Goal: Information Seeking & Learning: Learn about a topic

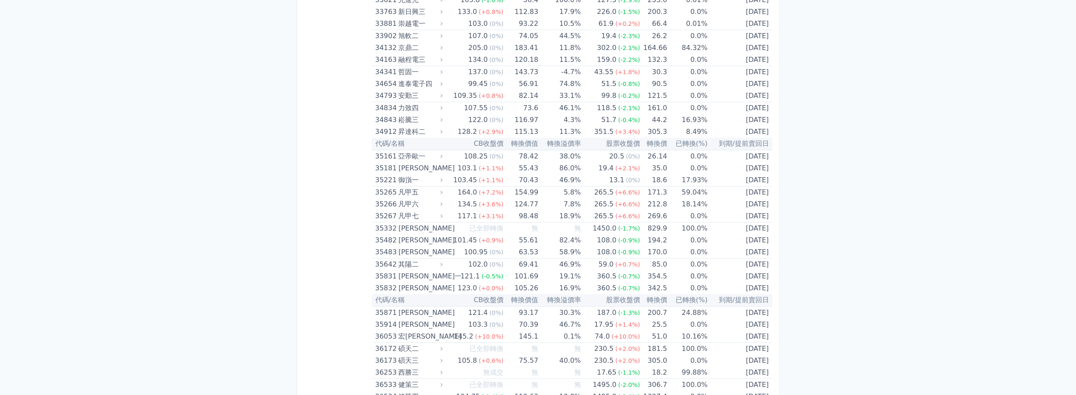
scroll to position [1825, 0]
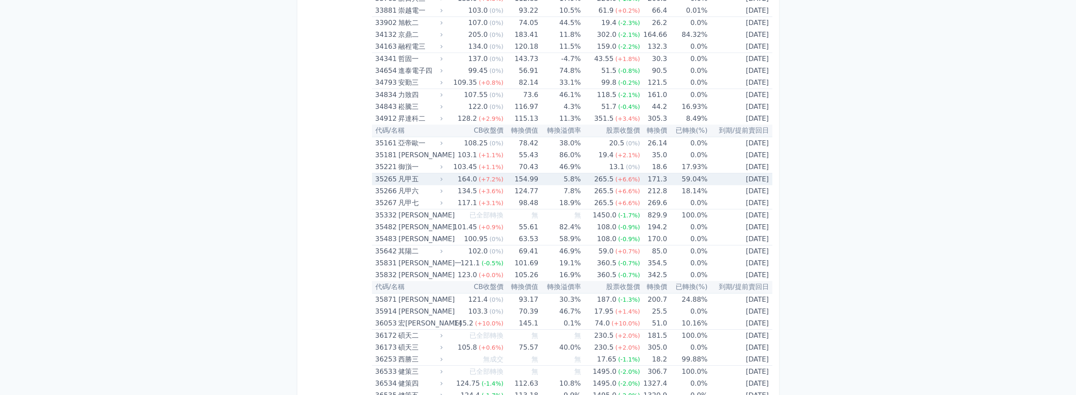
click at [421, 178] on div "凡甲五" at bounding box center [419, 180] width 42 height 12
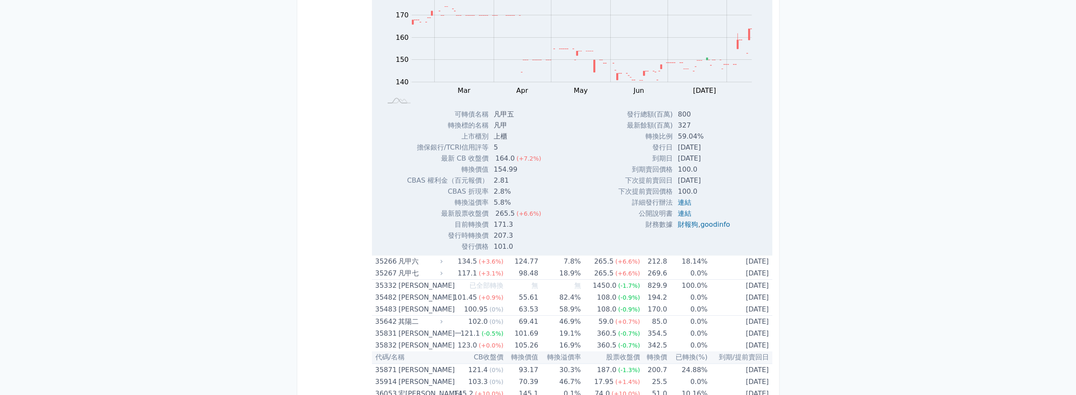
scroll to position [2037, 0]
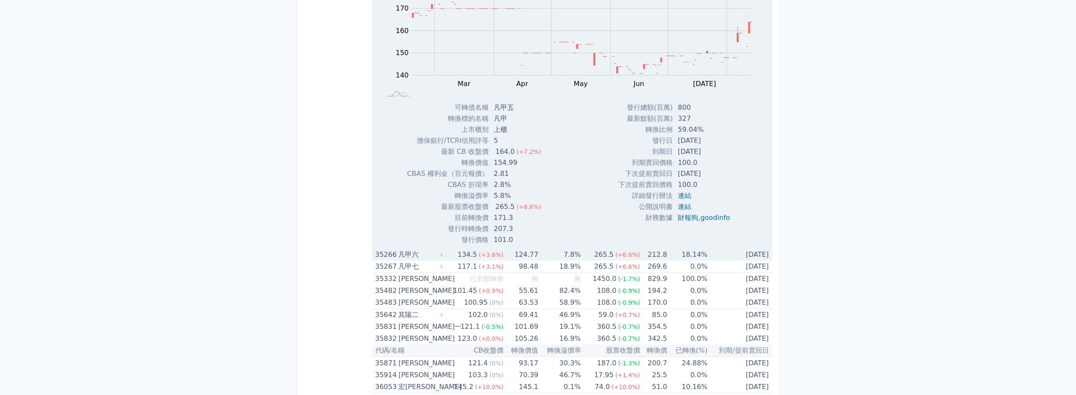
click at [631, 256] on span "(+6.6%)" at bounding box center [628, 255] width 25 height 7
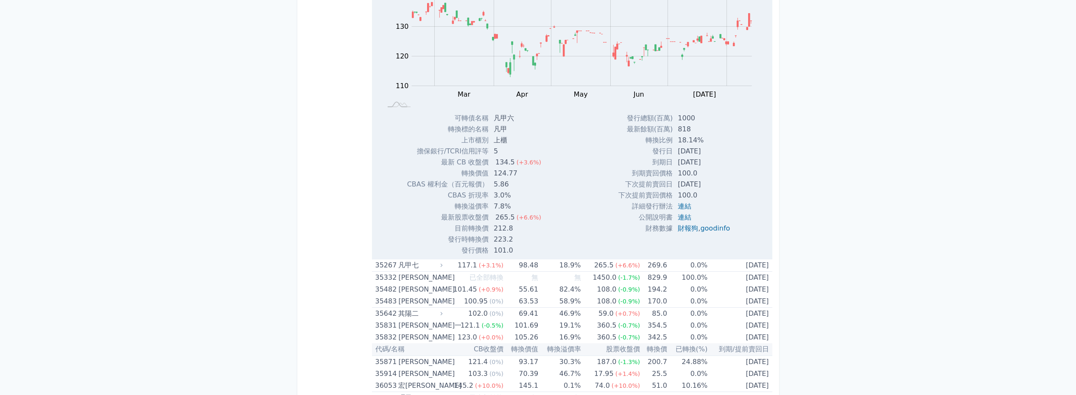
scroll to position [2334, 0]
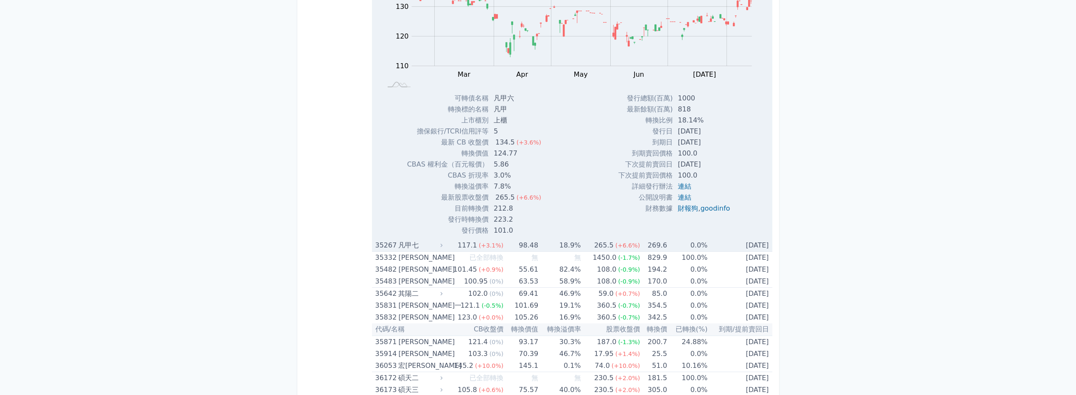
click at [526, 247] on td "98.48" at bounding box center [521, 246] width 35 height 12
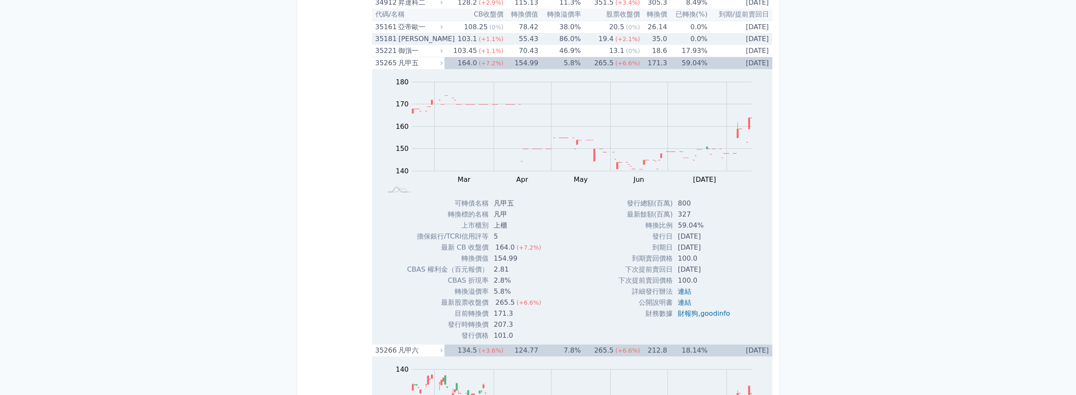
scroll to position [1740, 0]
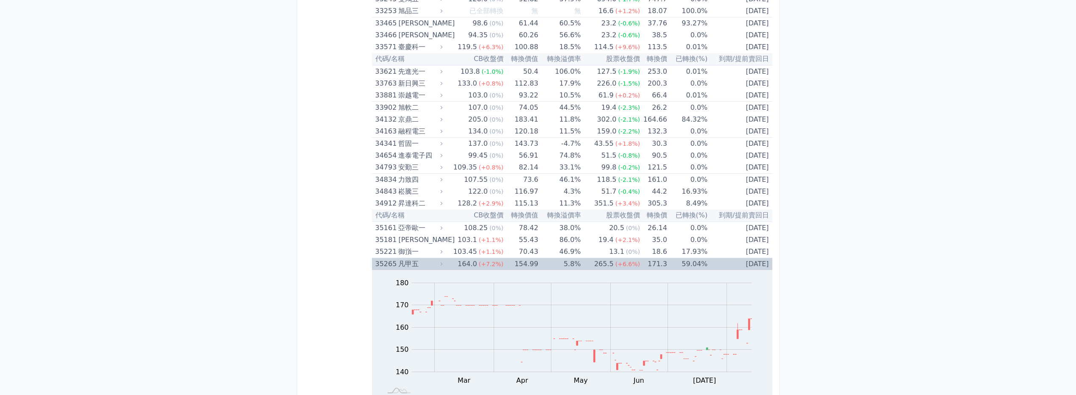
click at [469, 263] on div "164.0" at bounding box center [467, 264] width 23 height 12
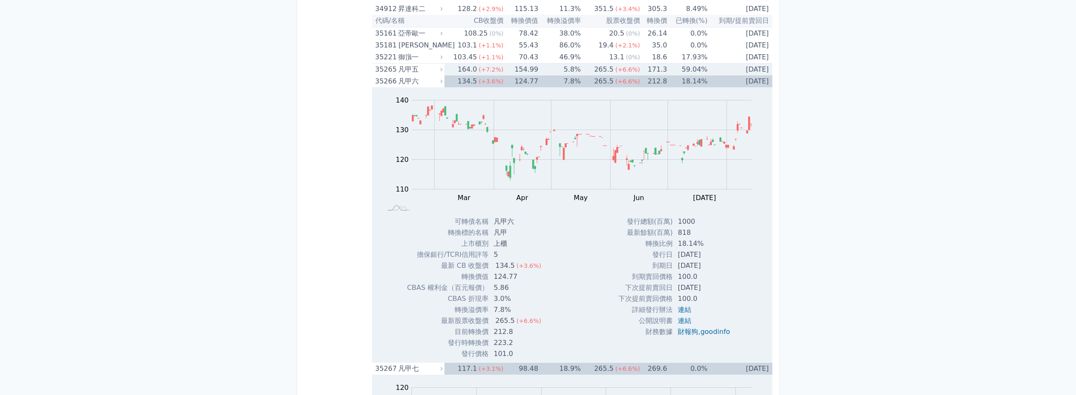
scroll to position [1952, 0]
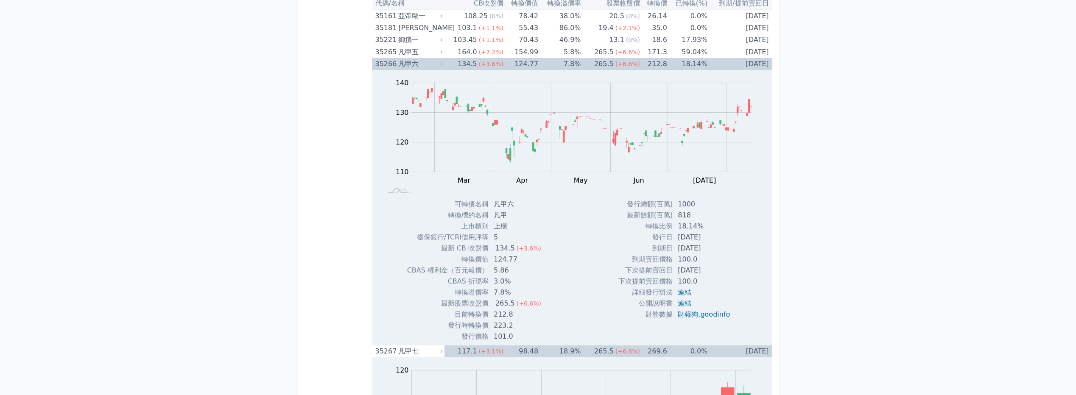
click at [462, 62] on div "134.5" at bounding box center [467, 64] width 23 height 12
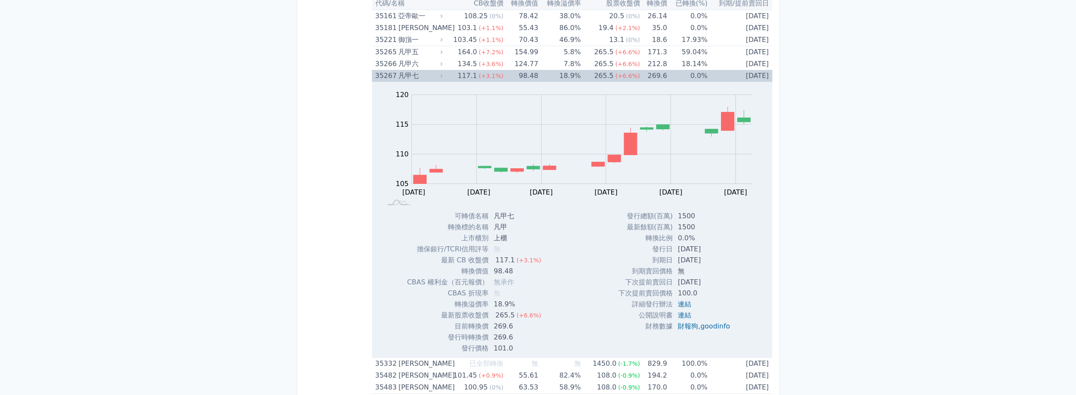
click at [460, 77] on div "117.1" at bounding box center [467, 76] width 23 height 12
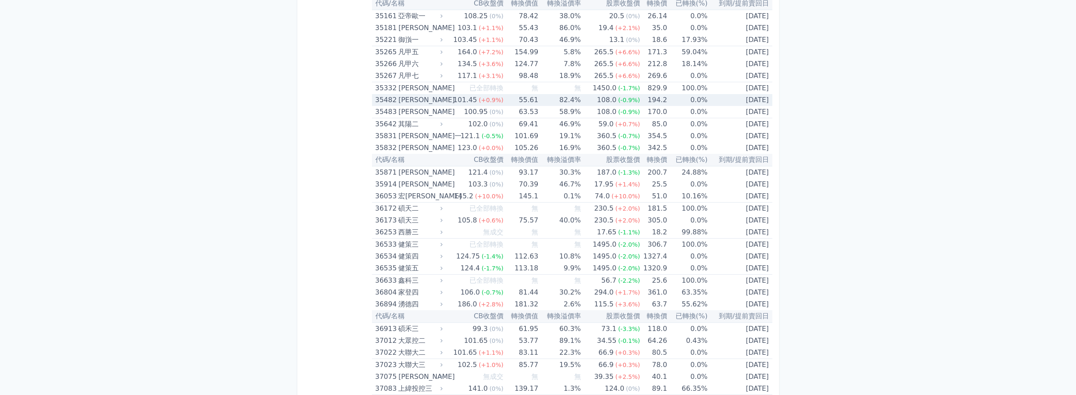
click at [449, 102] on td "101.45 (+0.9%)" at bounding box center [474, 100] width 59 height 12
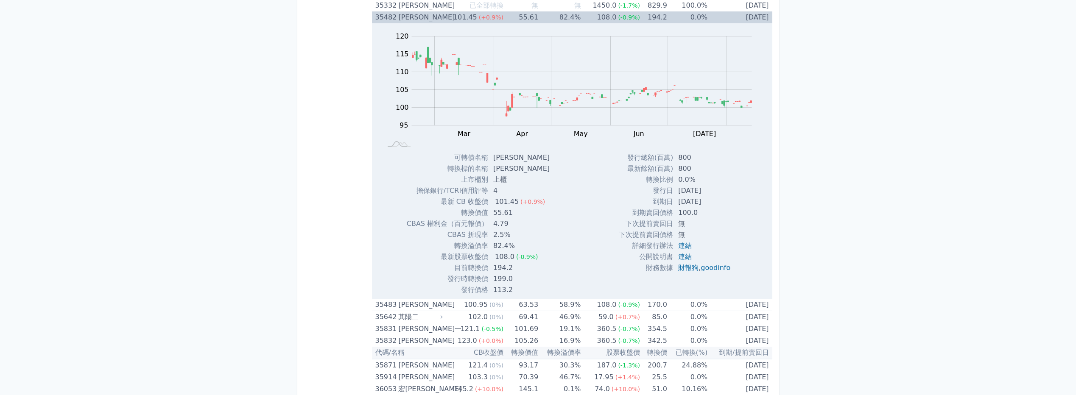
scroll to position [2037, 0]
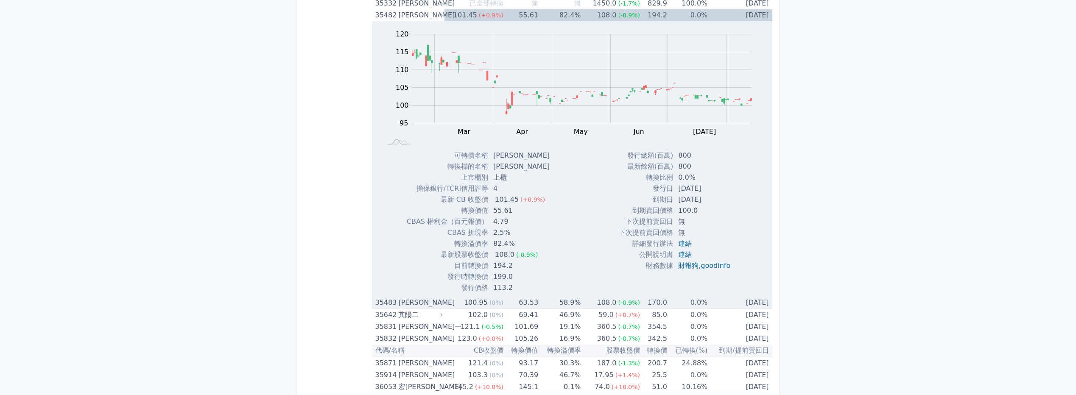
click at [451, 302] on td "100.95 (0%)" at bounding box center [474, 303] width 59 height 12
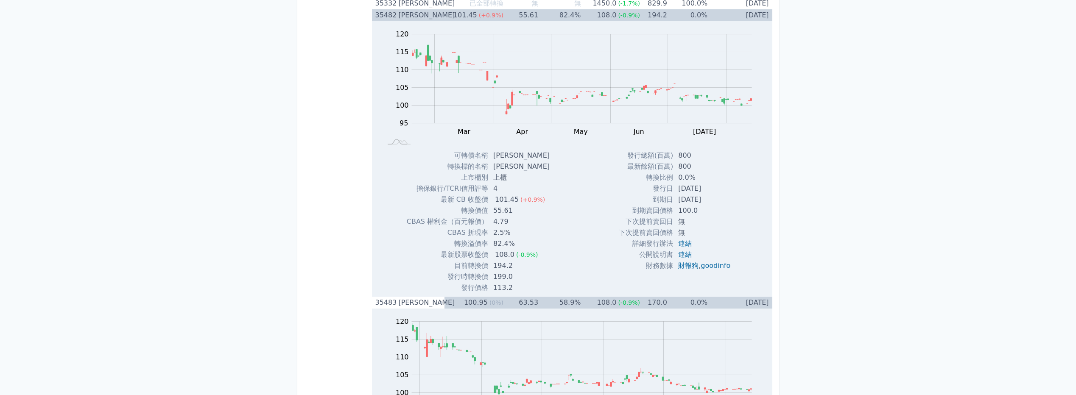
scroll to position [2080, 0]
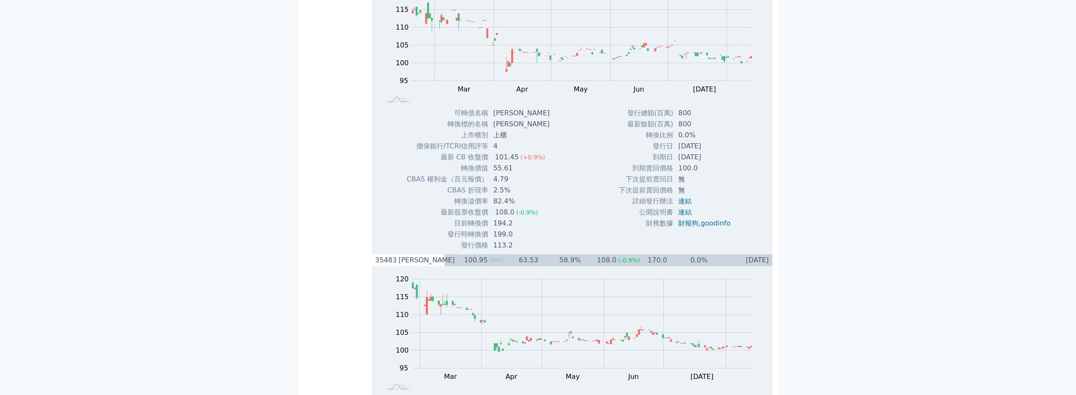
click at [493, 223] on td "194.2" at bounding box center [522, 223] width 68 height 11
drag, startPoint x: 495, startPoint y: 223, endPoint x: 514, endPoint y: 223, distance: 19.1
click at [514, 223] on td "194.2" at bounding box center [522, 223] width 68 height 11
drag, startPoint x: 514, startPoint y: 223, endPoint x: 527, endPoint y: 227, distance: 13.2
click at [527, 227] on td "194.2" at bounding box center [522, 223] width 68 height 11
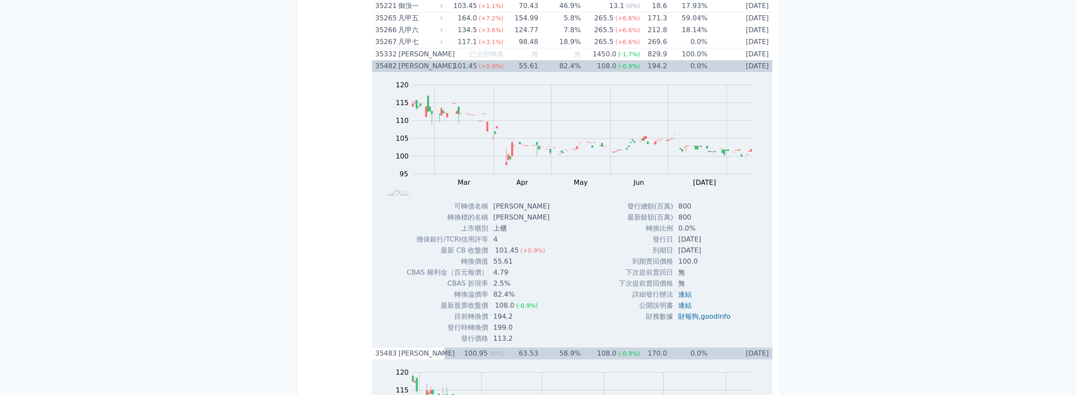
scroll to position [1952, 0]
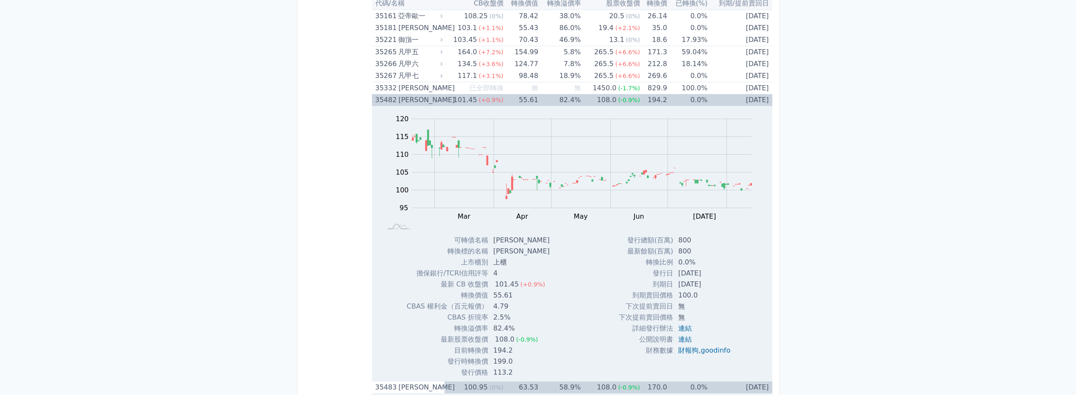
click at [515, 102] on td "55.61" at bounding box center [521, 100] width 35 height 12
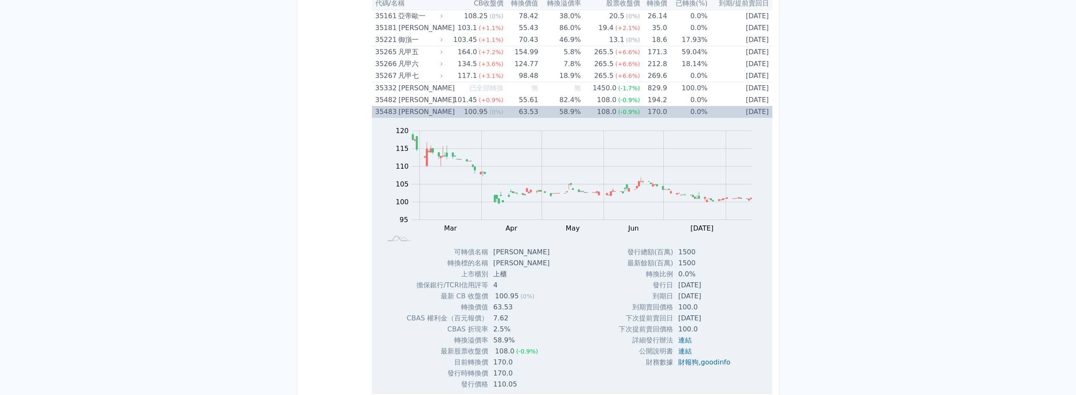
click at [511, 113] on td "63.53" at bounding box center [521, 112] width 35 height 12
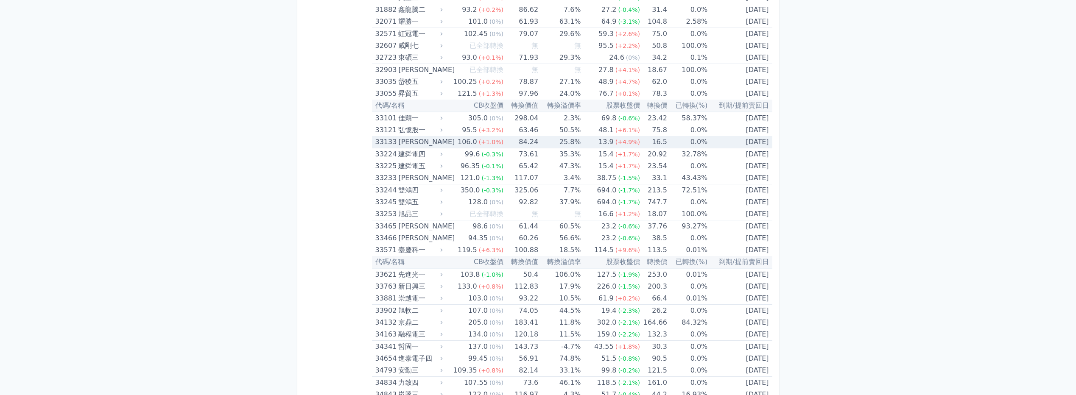
scroll to position [1528, 0]
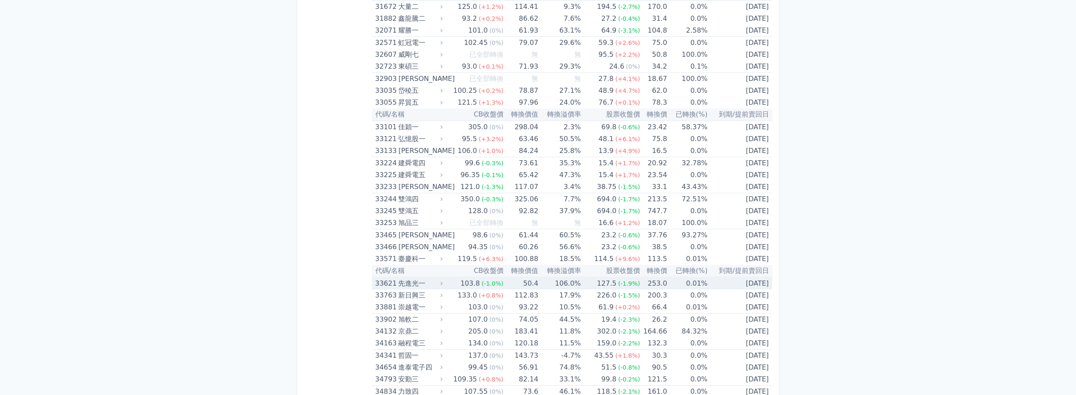
click at [413, 284] on div "先進光一" at bounding box center [419, 284] width 42 height 12
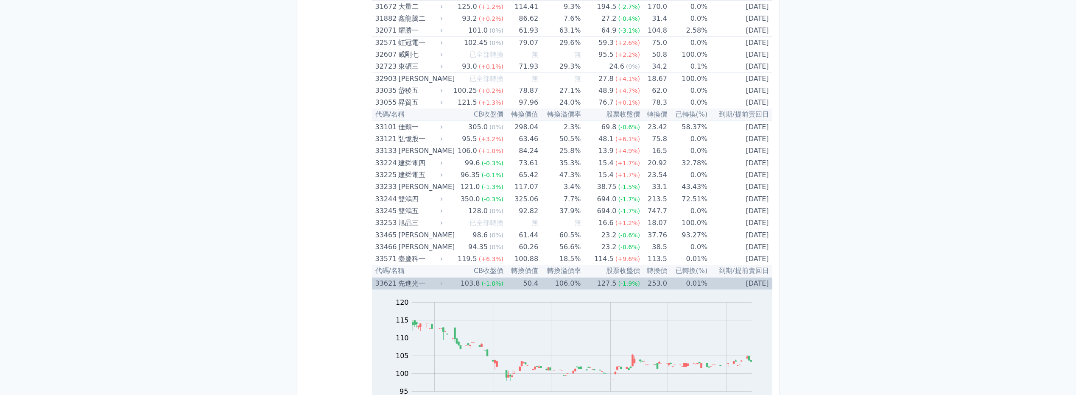
scroll to position [1740, 0]
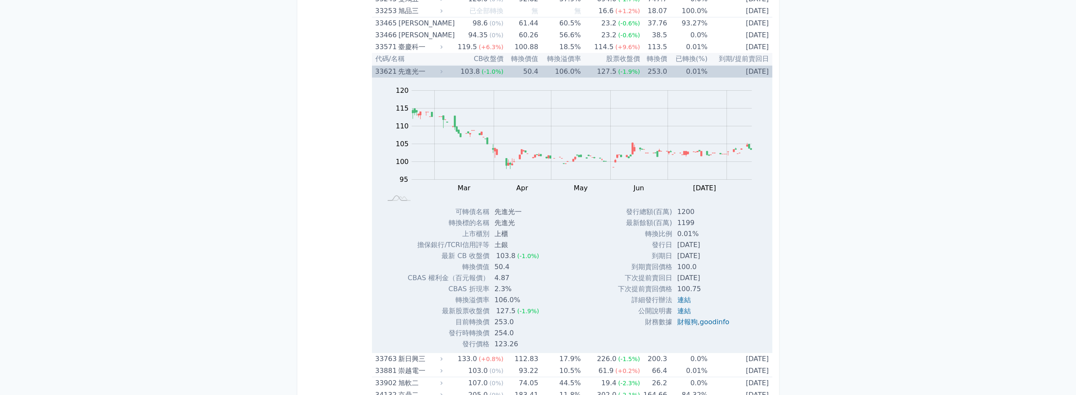
click at [526, 74] on td "50.4" at bounding box center [521, 71] width 35 height 12
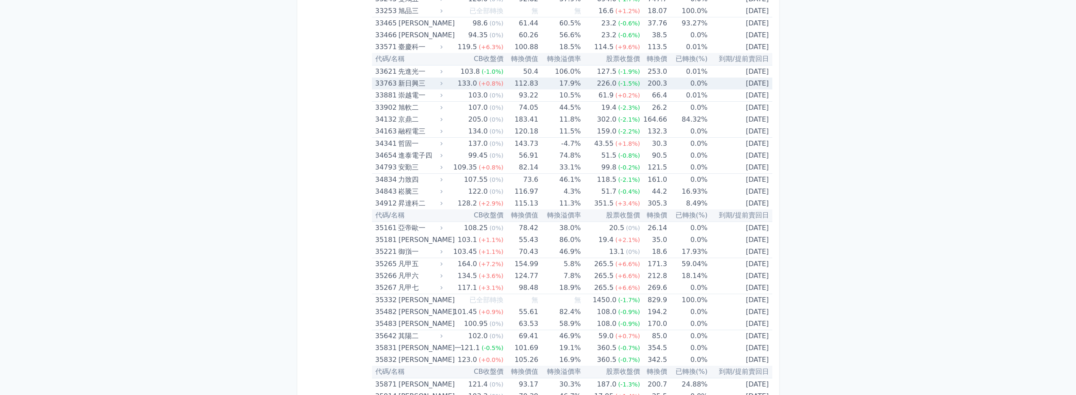
click at [520, 86] on td "112.83" at bounding box center [521, 84] width 35 height 12
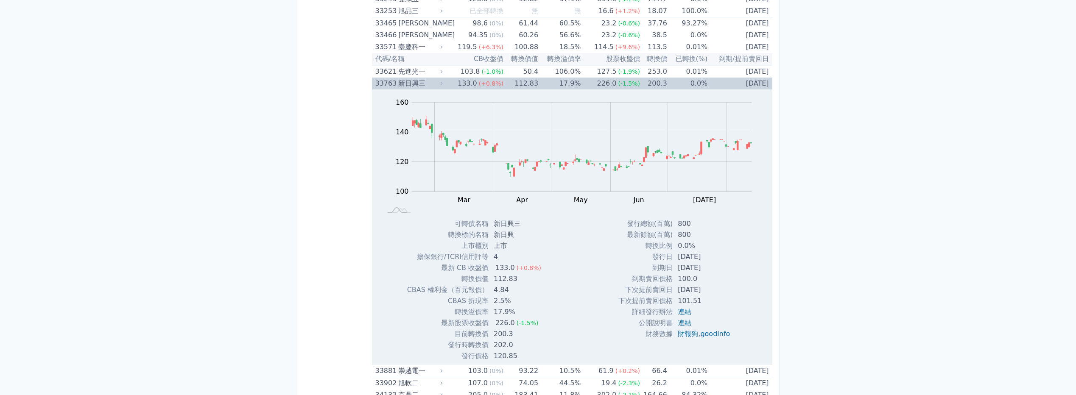
click at [520, 87] on td "112.83" at bounding box center [521, 84] width 35 height 12
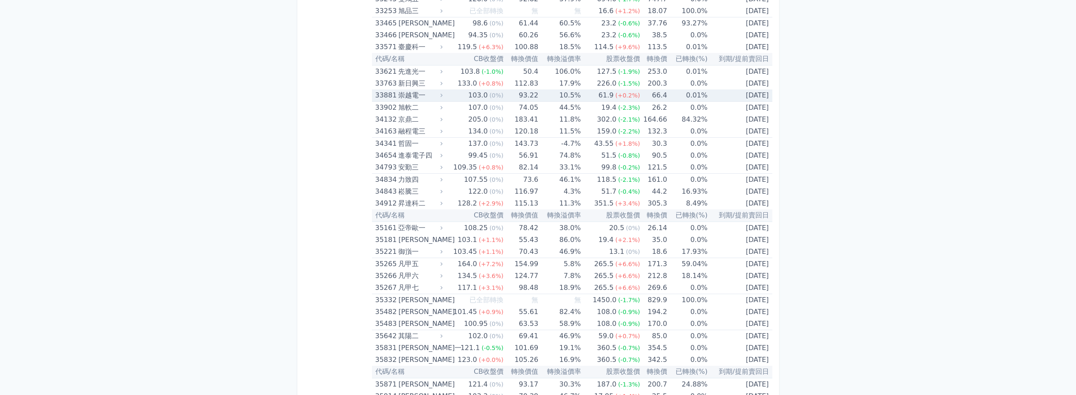
click at [511, 93] on td "93.22" at bounding box center [521, 96] width 35 height 12
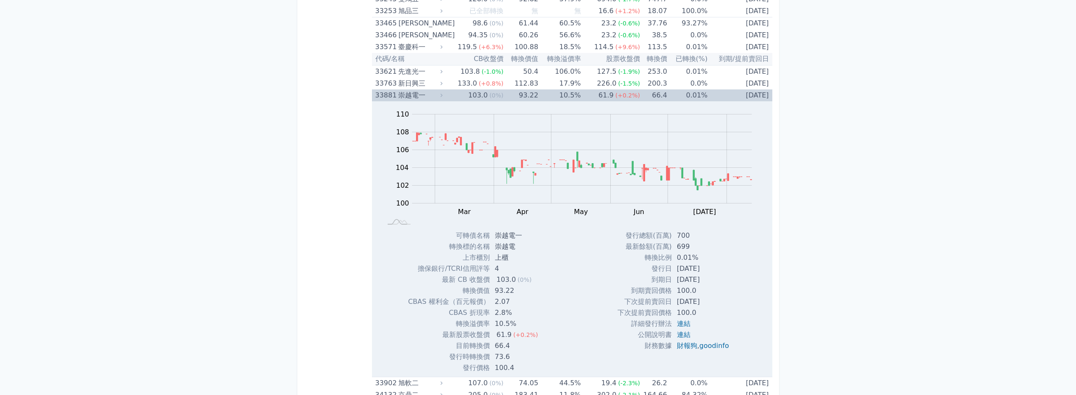
click at [516, 94] on td "93.22" at bounding box center [521, 96] width 35 height 12
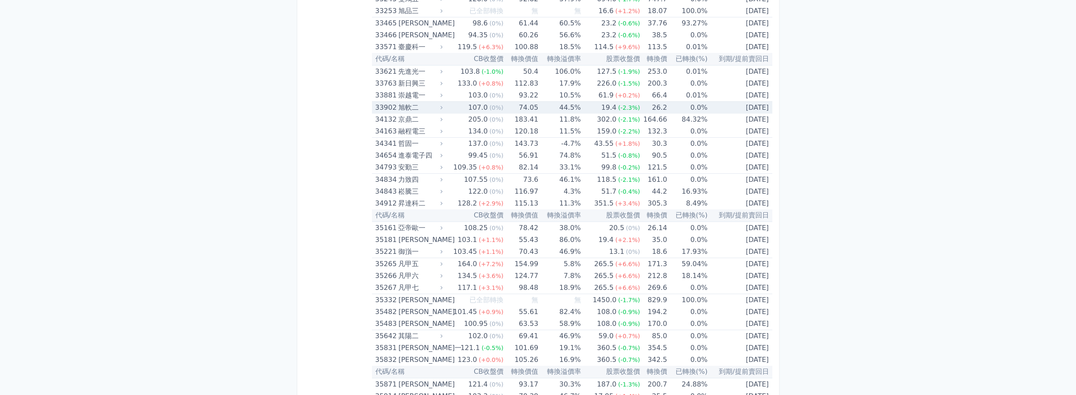
click at [499, 108] on span "(0%)" at bounding box center [497, 107] width 14 height 7
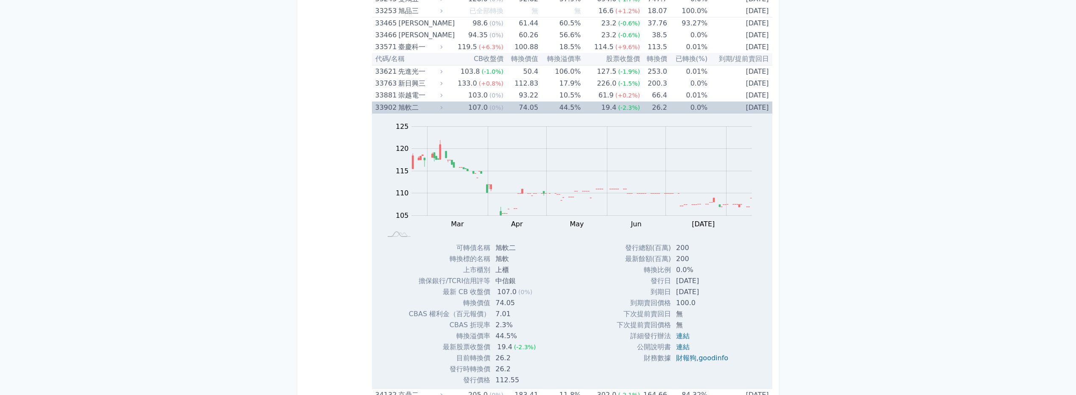
scroll to position [1783, 0]
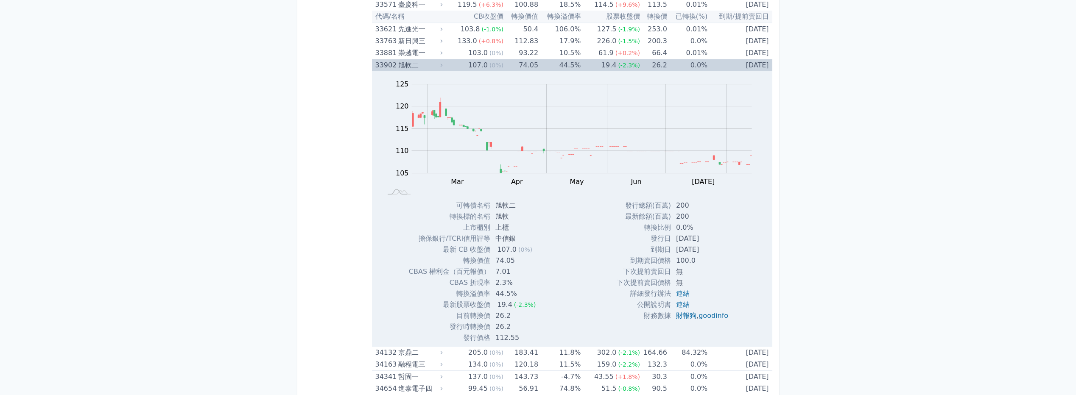
click at [462, 61] on td "107.0 (0%)" at bounding box center [474, 65] width 59 height 12
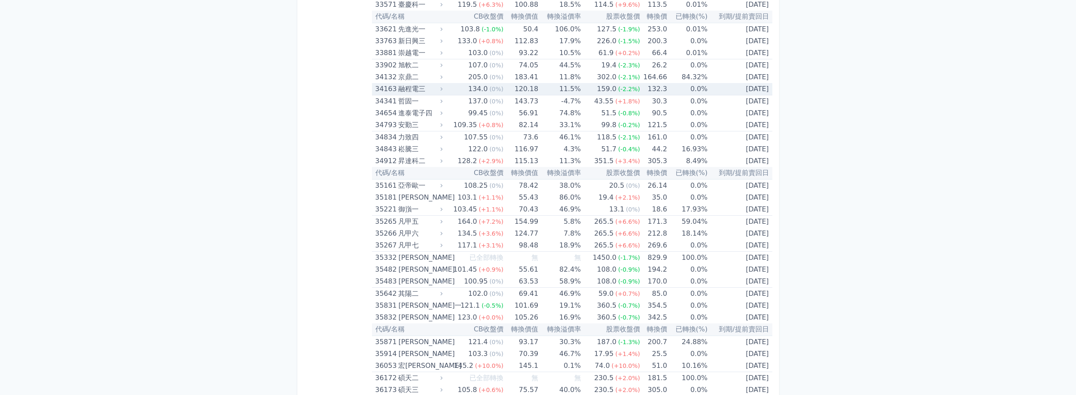
click at [434, 91] on div "融程電三" at bounding box center [419, 89] width 42 height 12
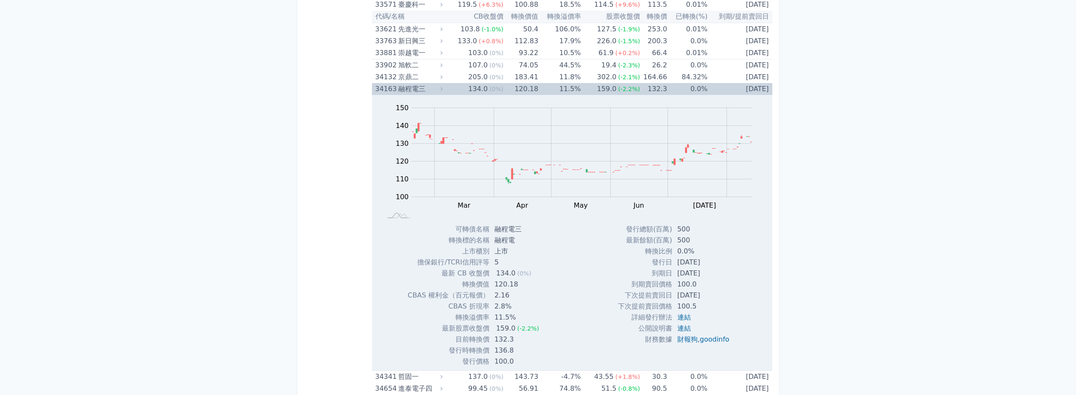
click at [434, 91] on div "融程電三" at bounding box center [419, 89] width 42 height 12
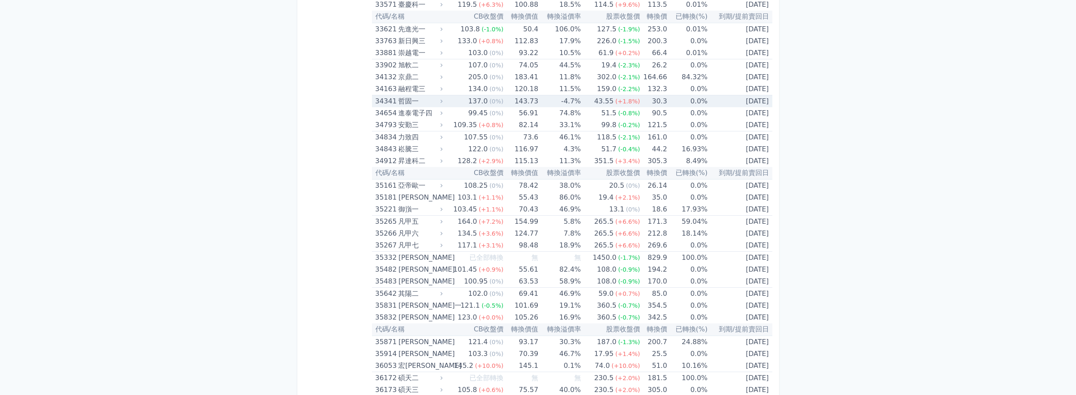
click at [433, 104] on div "哲固一" at bounding box center [419, 101] width 42 height 12
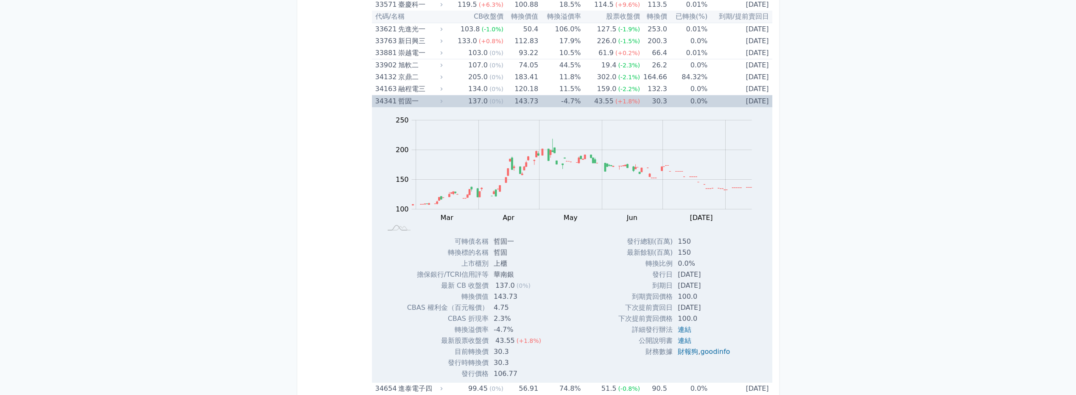
click at [431, 103] on div "哲固一" at bounding box center [419, 101] width 42 height 12
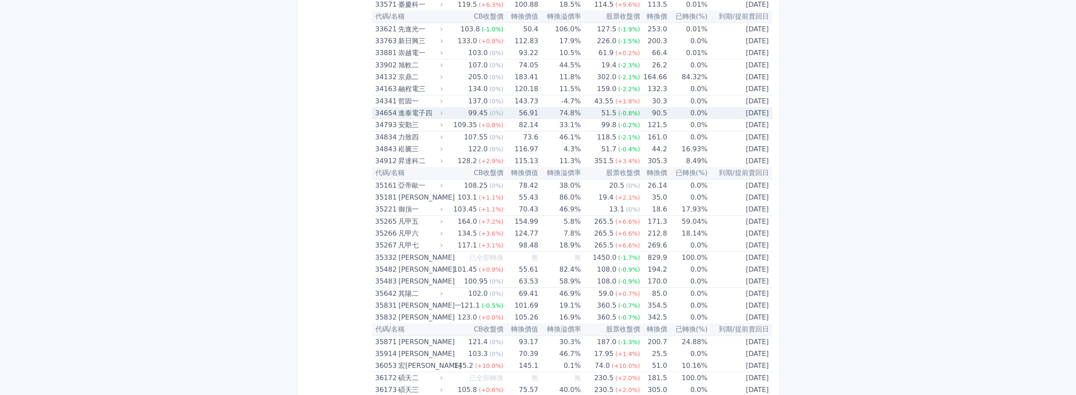
click at [420, 116] on div "進泰電子四" at bounding box center [419, 113] width 42 height 12
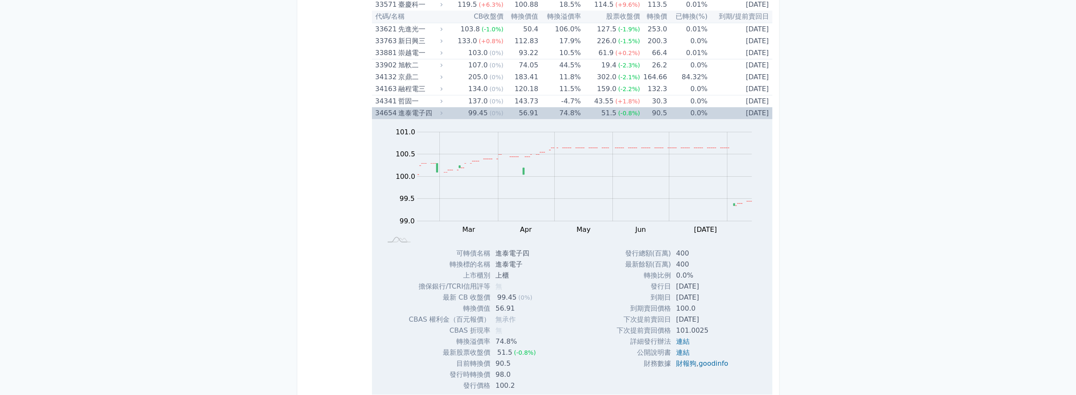
scroll to position [1825, 0]
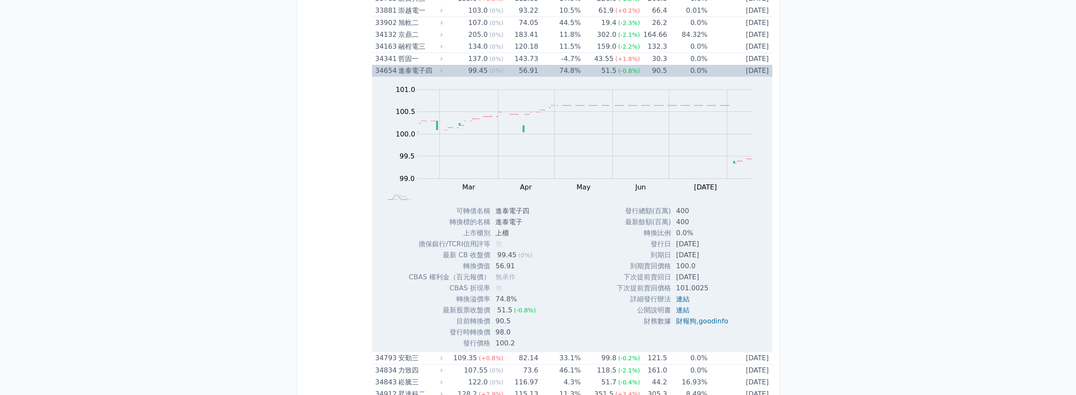
click at [424, 71] on div "進泰電子四" at bounding box center [419, 71] width 42 height 12
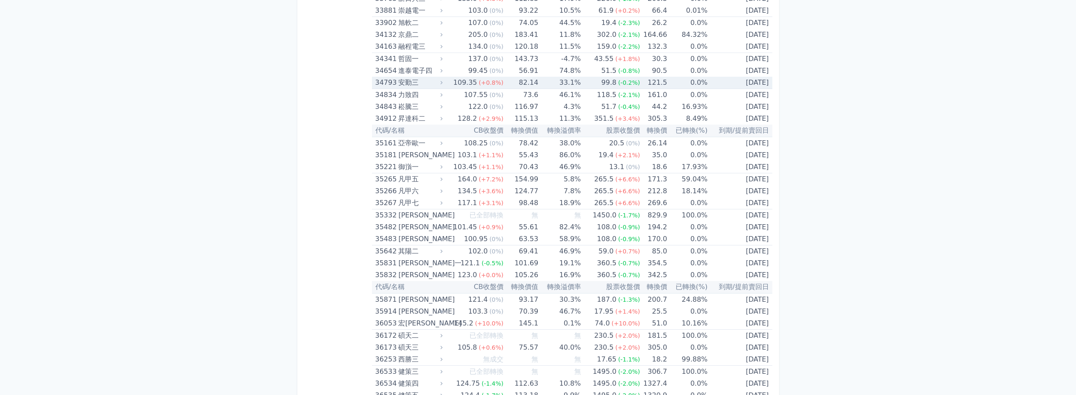
click at [426, 80] on div "安勤三" at bounding box center [419, 83] width 42 height 12
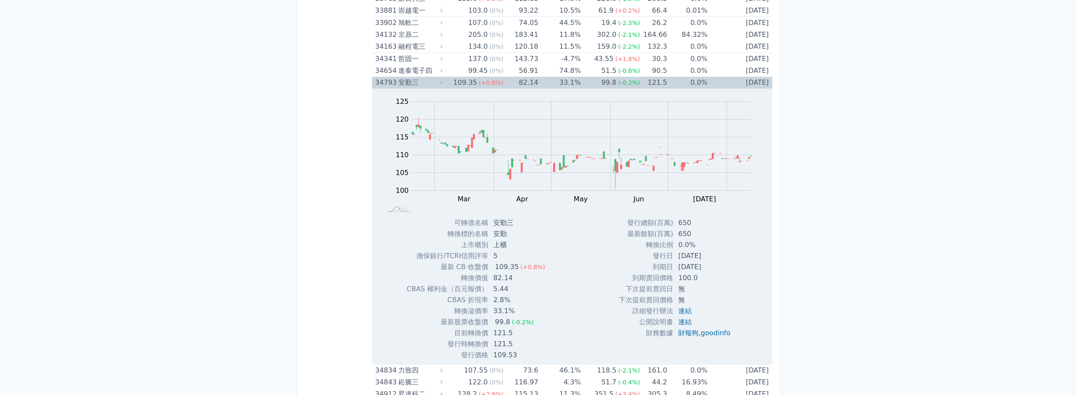
click at [461, 84] on div "109.35" at bounding box center [465, 83] width 27 height 12
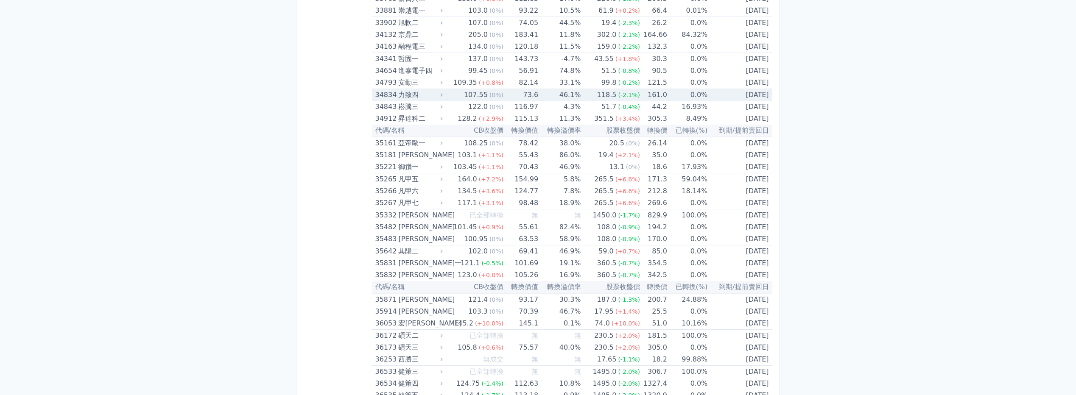
click at [449, 95] on td "107.55 (0%)" at bounding box center [474, 95] width 59 height 12
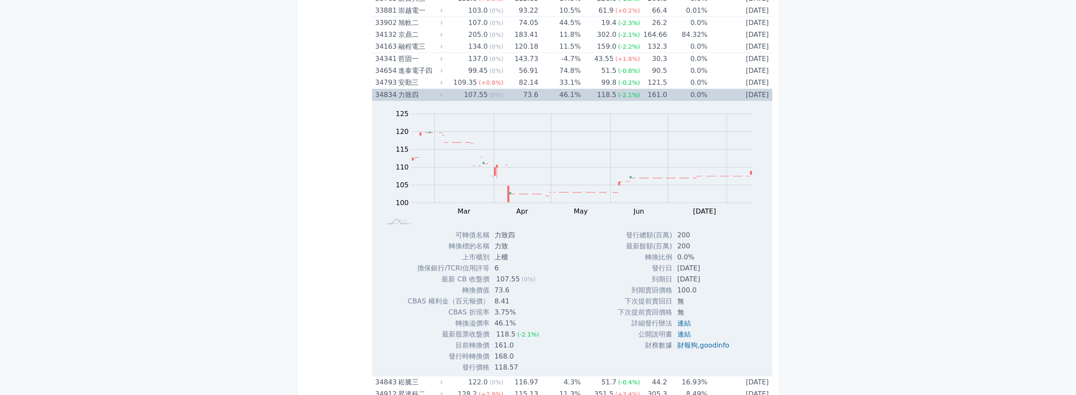
click at [433, 97] on div "力致四" at bounding box center [419, 95] width 42 height 12
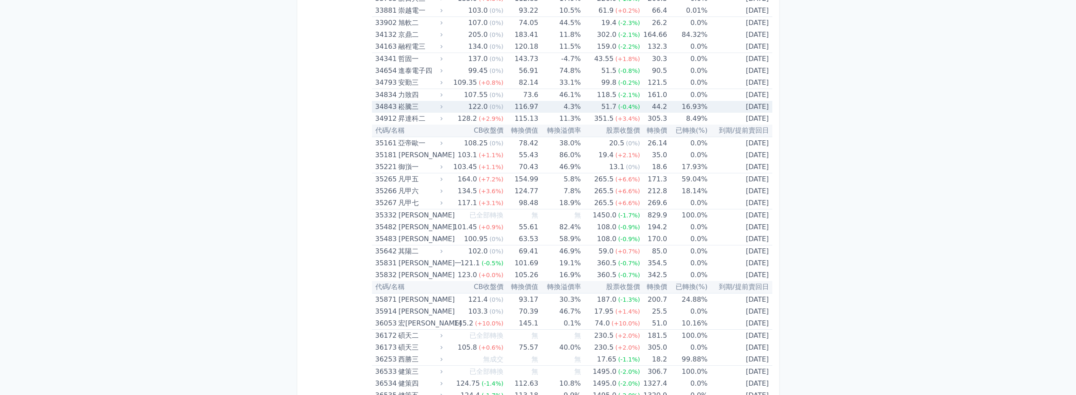
click at [429, 107] on div "崧騰三" at bounding box center [419, 107] width 42 height 12
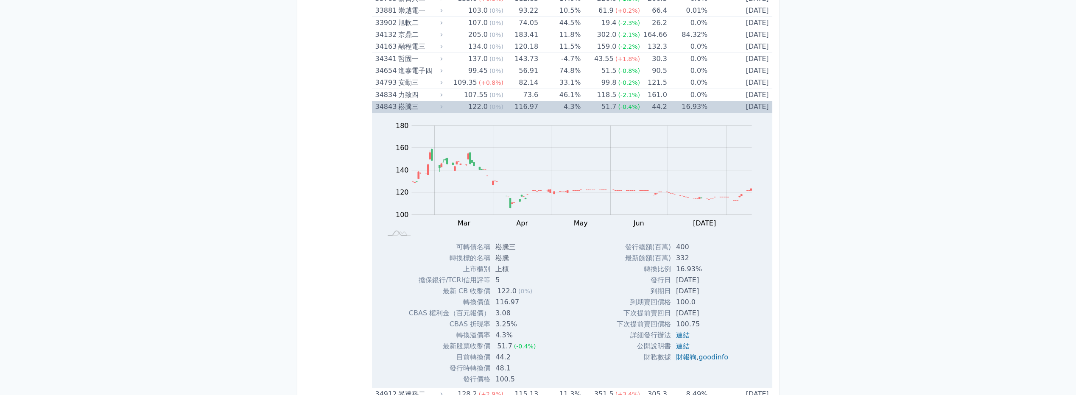
click at [431, 104] on div "崧騰三" at bounding box center [419, 107] width 42 height 12
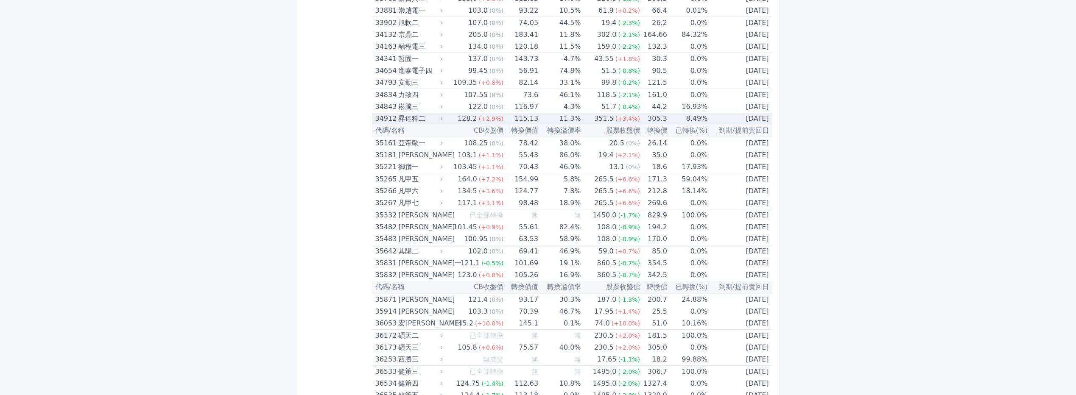
click at [415, 120] on div "昇達科二" at bounding box center [419, 119] width 42 height 12
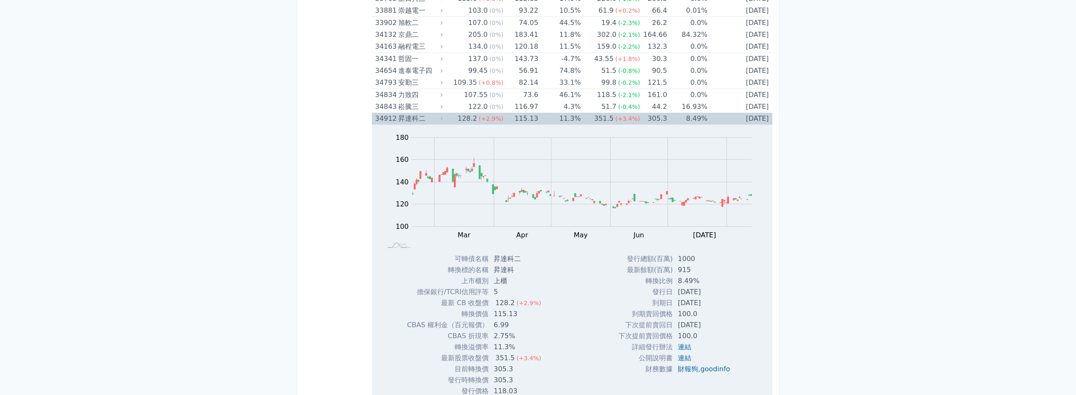
click at [415, 120] on div "昇達科二" at bounding box center [419, 119] width 42 height 12
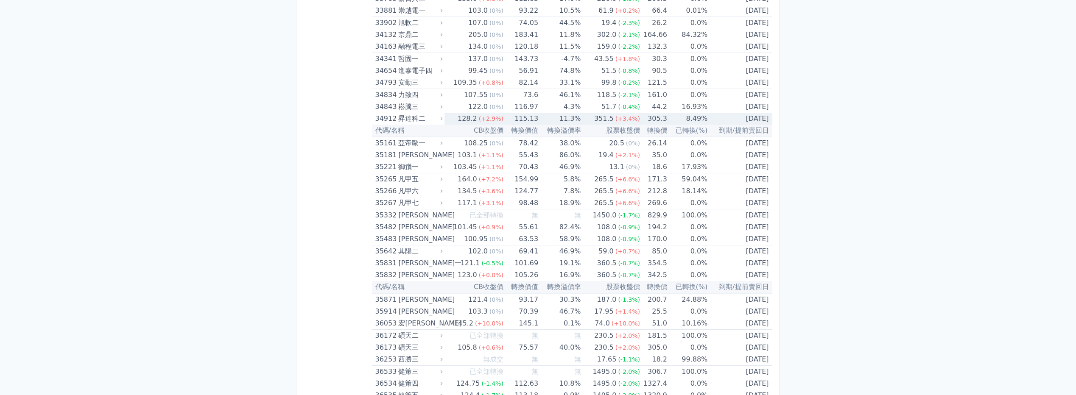
click at [415, 120] on div "昇達科二" at bounding box center [419, 119] width 42 height 12
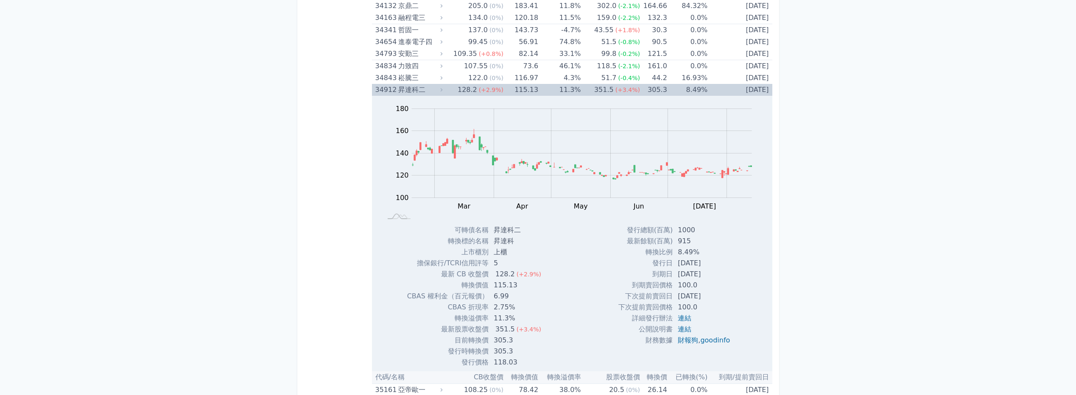
scroll to position [1868, 0]
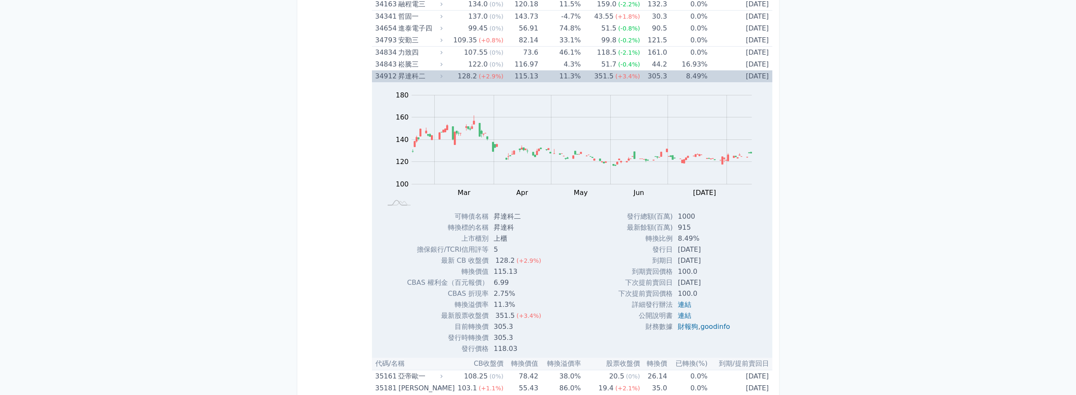
click at [425, 76] on div "昇達科二" at bounding box center [419, 76] width 42 height 12
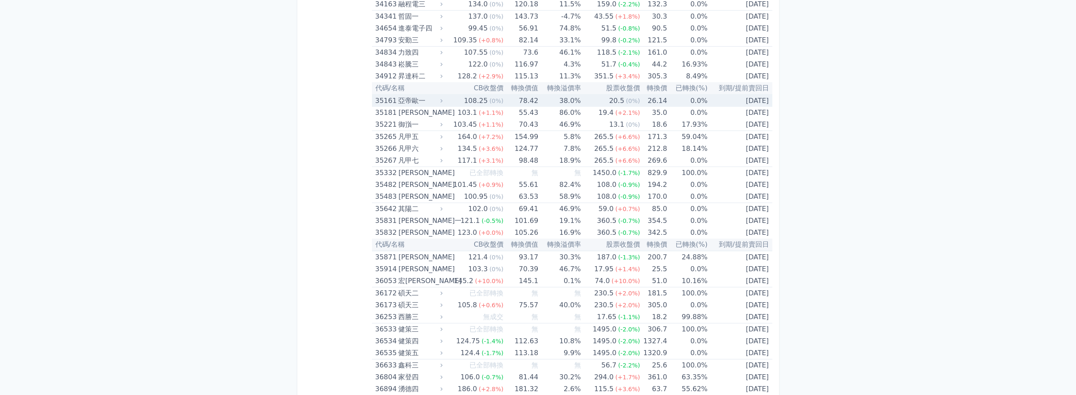
click at [426, 101] on div "亞帝歐一" at bounding box center [419, 101] width 42 height 12
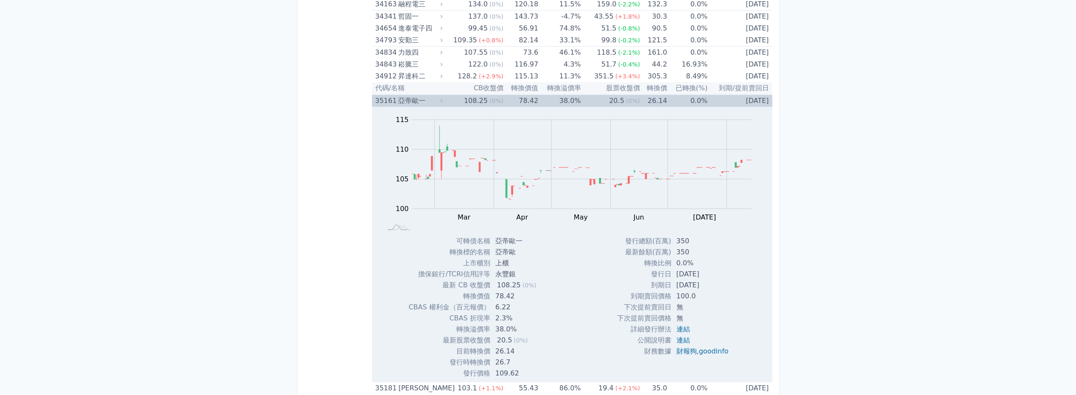
click at [426, 101] on div "亞帝歐一" at bounding box center [419, 101] width 42 height 12
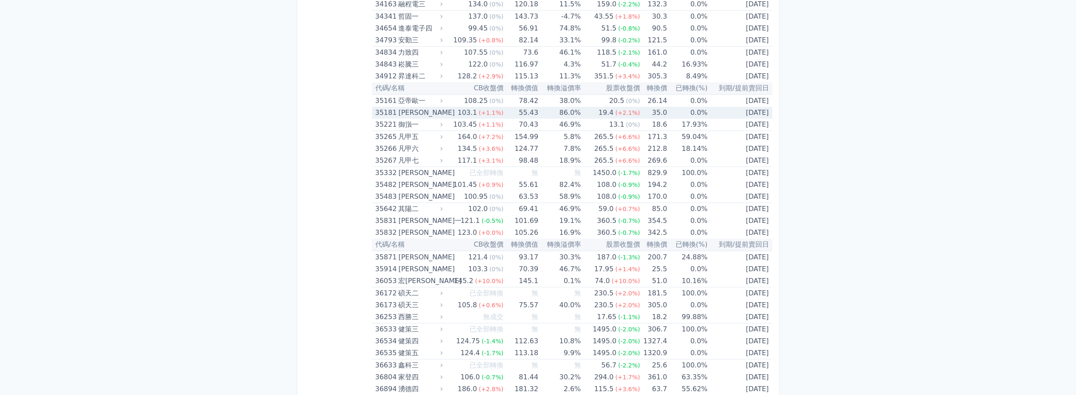
click at [434, 112] on div "[PERSON_NAME]" at bounding box center [419, 113] width 42 height 12
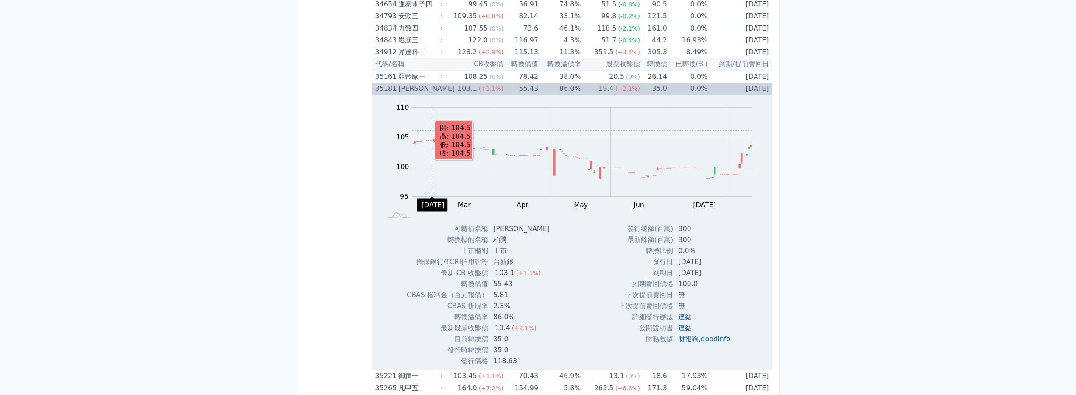
scroll to position [1910, 0]
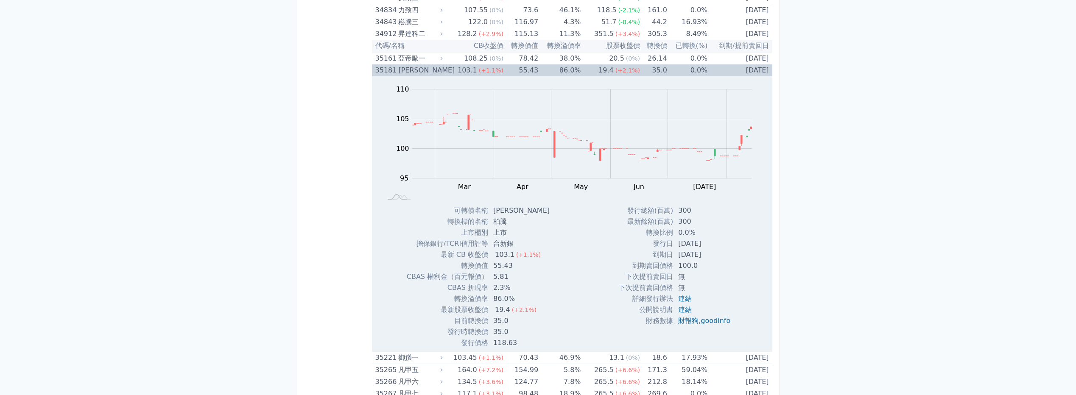
click at [405, 69] on div "[PERSON_NAME]" at bounding box center [419, 70] width 42 height 12
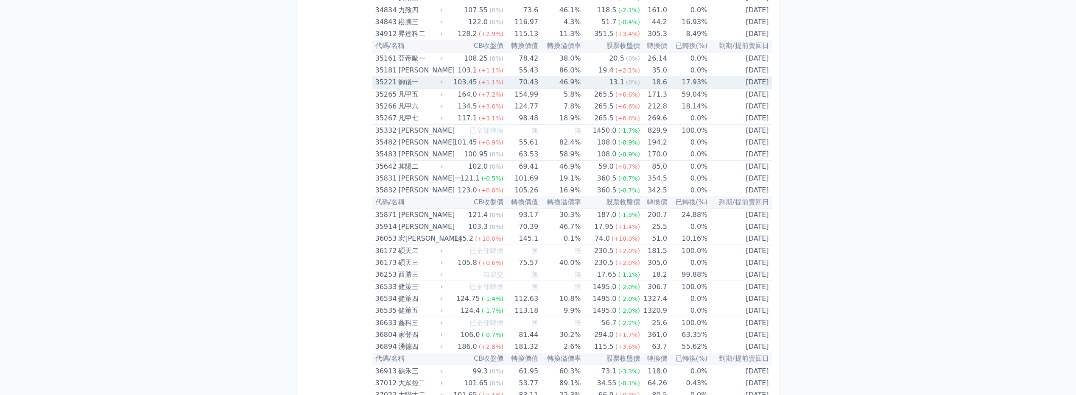
drag, startPoint x: 412, startPoint y: 81, endPoint x: 412, endPoint y: 85, distance: 4.3
click at [412, 85] on div "御嵿一" at bounding box center [419, 82] width 42 height 12
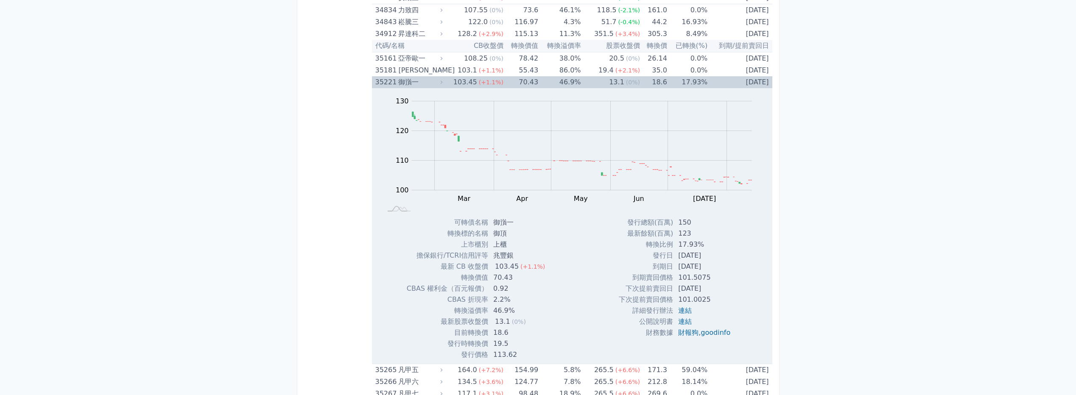
click at [473, 81] on div "103.45" at bounding box center [465, 82] width 27 height 12
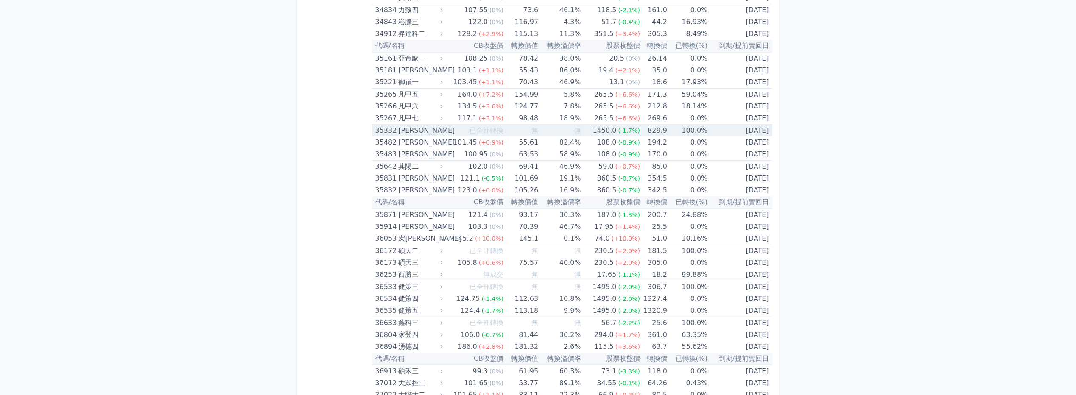
click at [449, 129] on td "已全部轉換" at bounding box center [474, 131] width 59 height 12
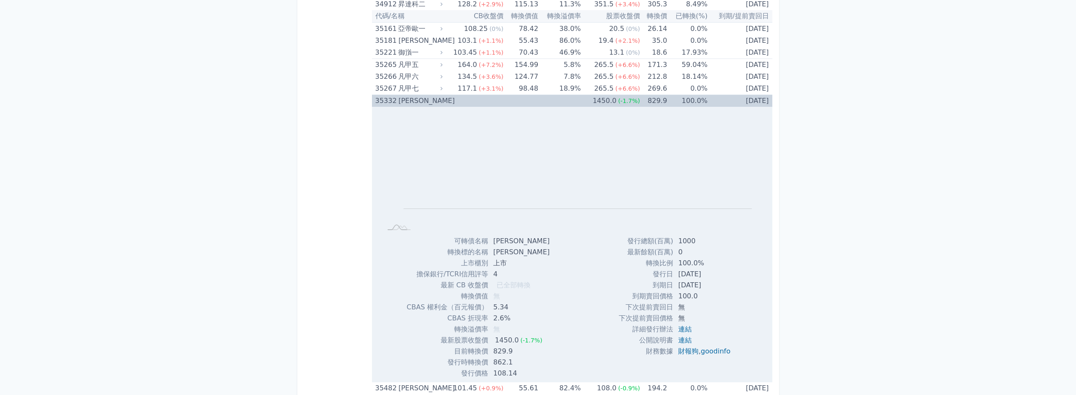
scroll to position [1952, 0]
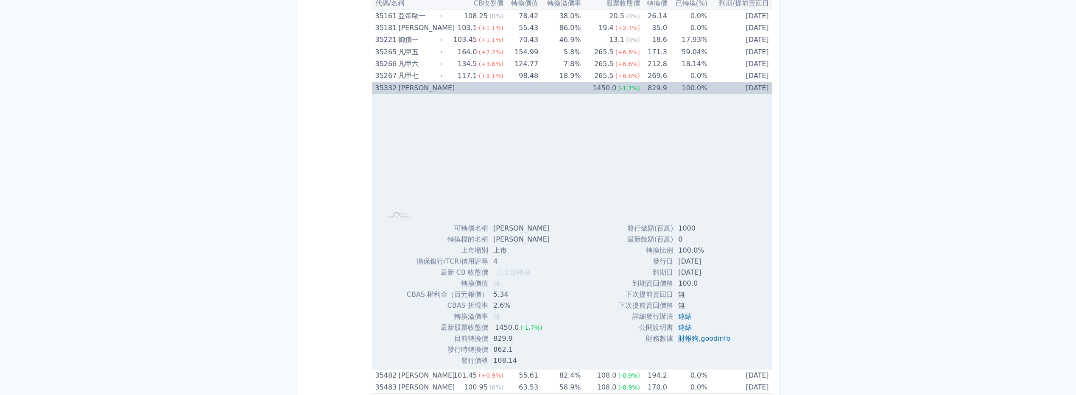
click at [425, 89] on div "[PERSON_NAME]" at bounding box center [419, 88] width 42 height 12
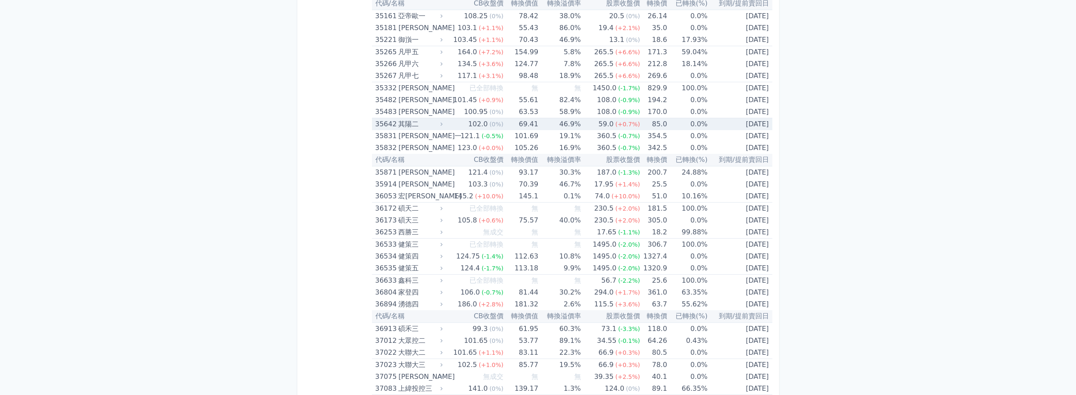
click at [421, 123] on div "其陽二" at bounding box center [419, 124] width 42 height 12
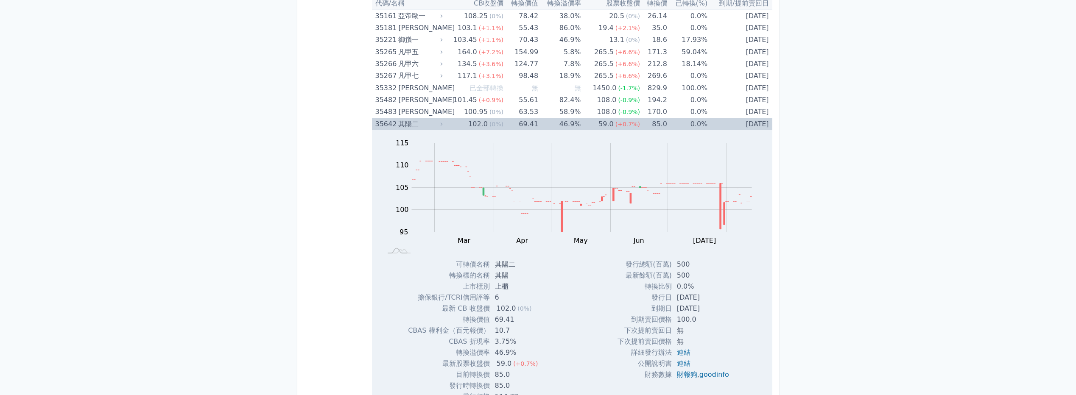
click at [432, 122] on div "其陽二" at bounding box center [419, 124] width 42 height 12
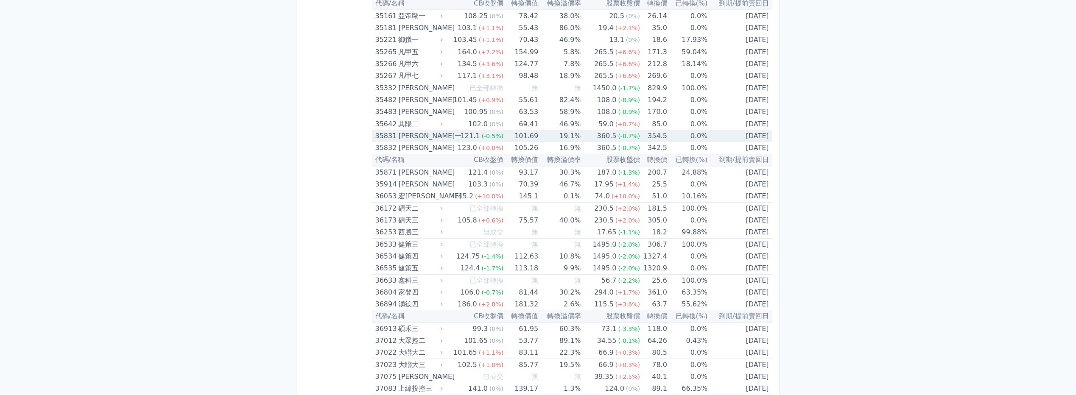
click at [426, 135] on div "[PERSON_NAME]一" at bounding box center [419, 136] width 42 height 12
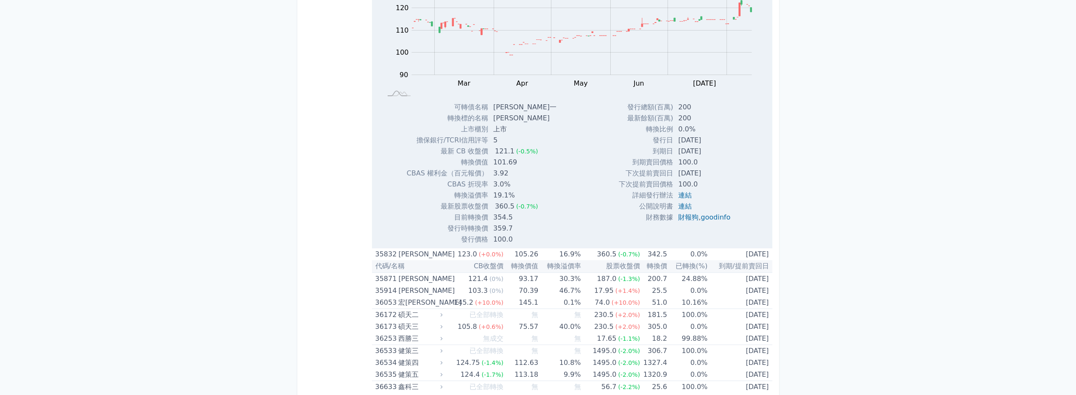
scroll to position [2122, 0]
click at [438, 253] on div "[PERSON_NAME]" at bounding box center [419, 254] width 42 height 12
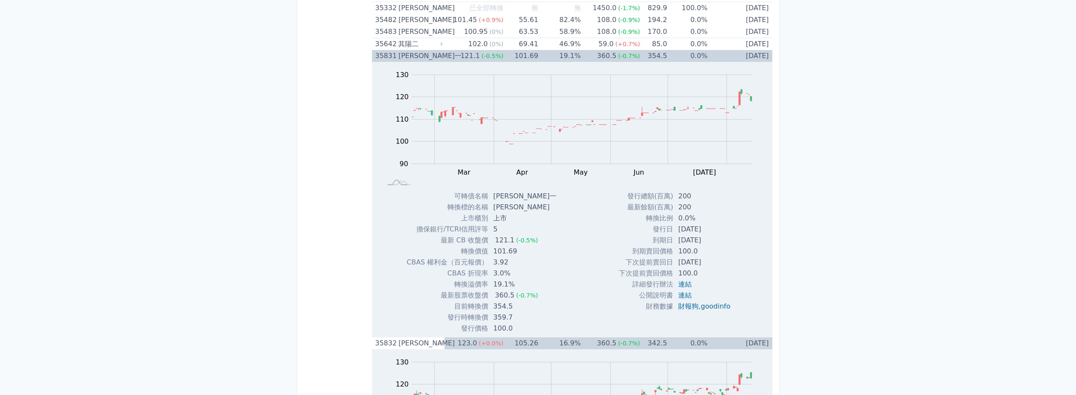
scroll to position [1995, 0]
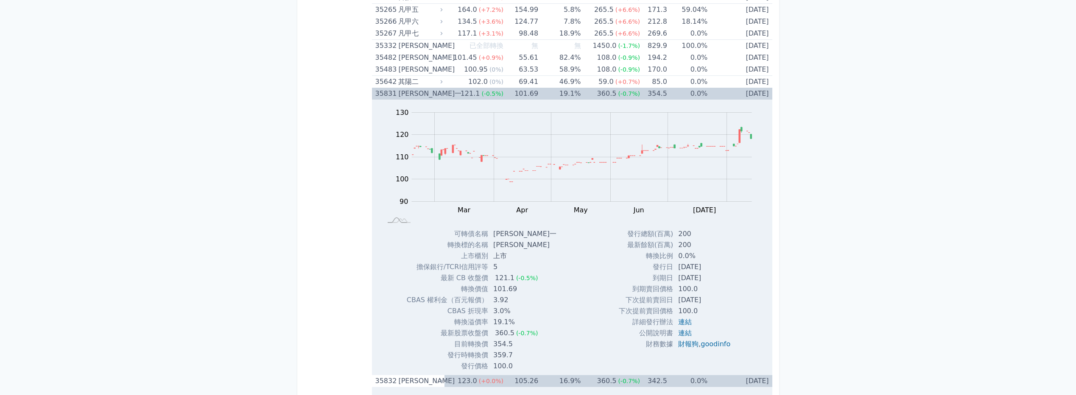
click at [407, 94] on div "[PERSON_NAME]一" at bounding box center [419, 94] width 42 height 12
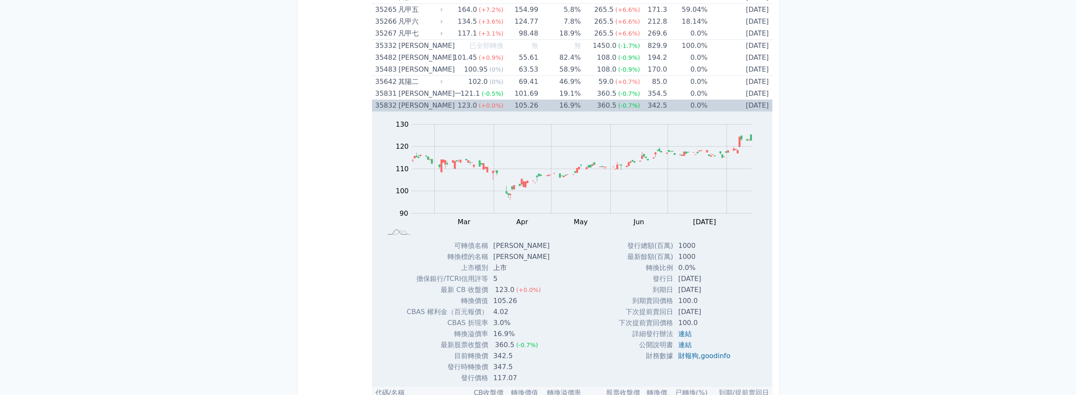
click at [415, 108] on div "[PERSON_NAME]" at bounding box center [419, 106] width 42 height 12
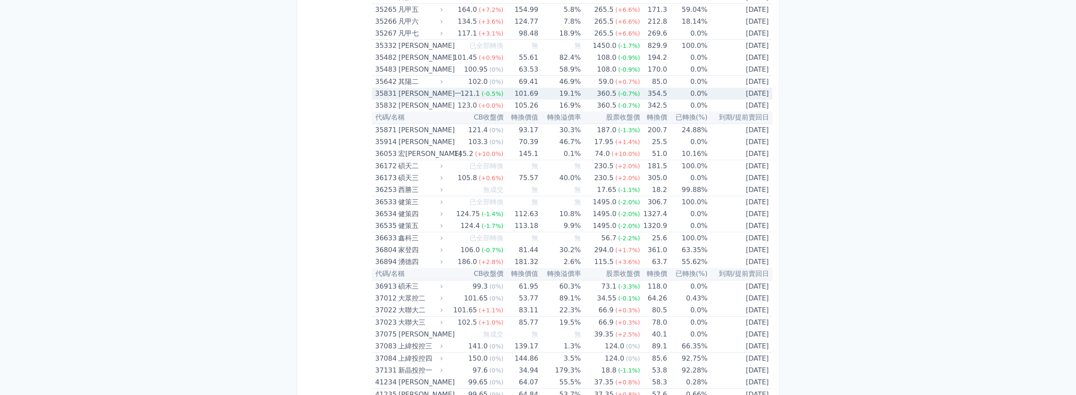
click at [415, 97] on div "[PERSON_NAME]一" at bounding box center [419, 94] width 42 height 12
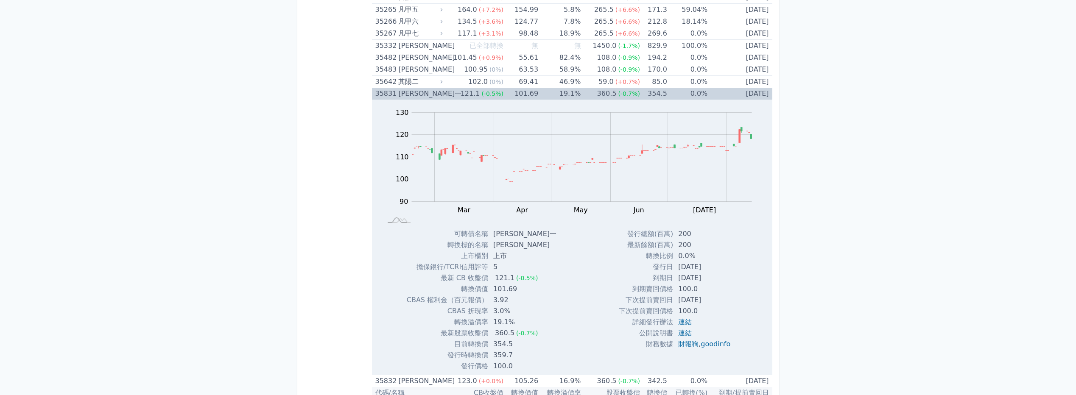
click at [415, 96] on div "[PERSON_NAME]一" at bounding box center [419, 94] width 42 height 12
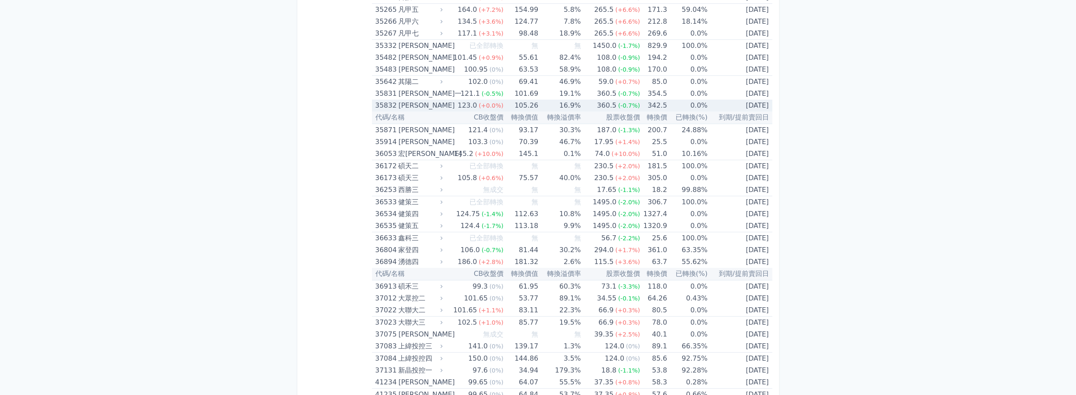
click at [414, 106] on div "[PERSON_NAME]" at bounding box center [419, 106] width 42 height 12
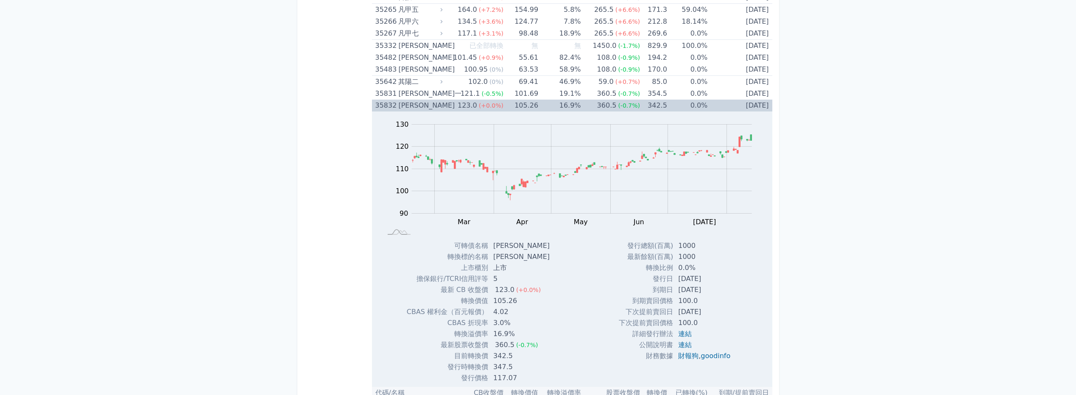
click at [414, 106] on div "[PERSON_NAME]" at bounding box center [419, 106] width 42 height 12
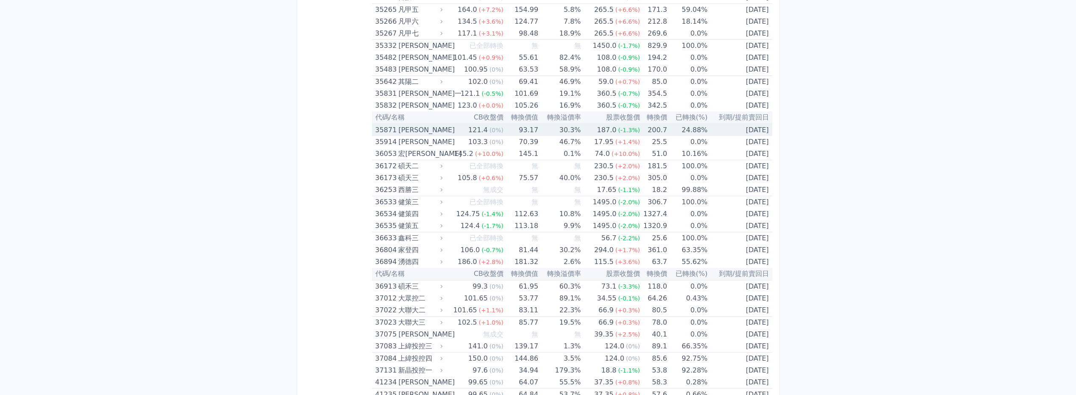
click at [415, 130] on div "[PERSON_NAME]" at bounding box center [419, 130] width 42 height 12
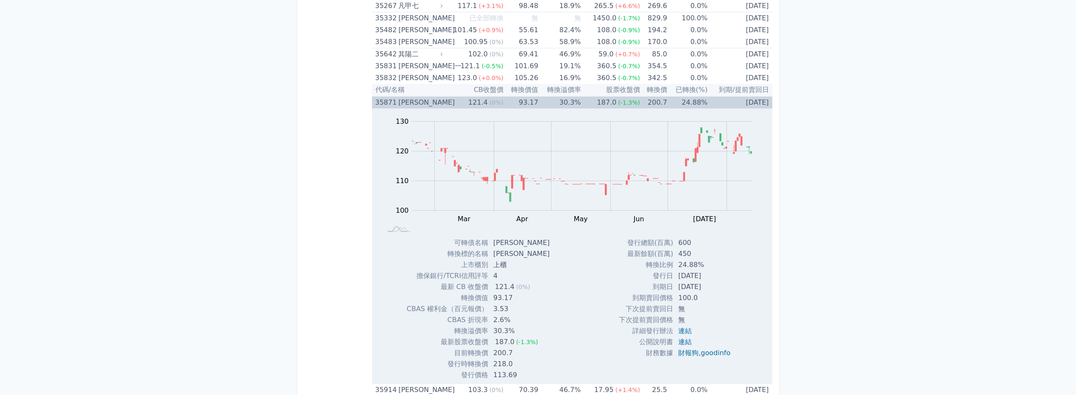
scroll to position [2037, 0]
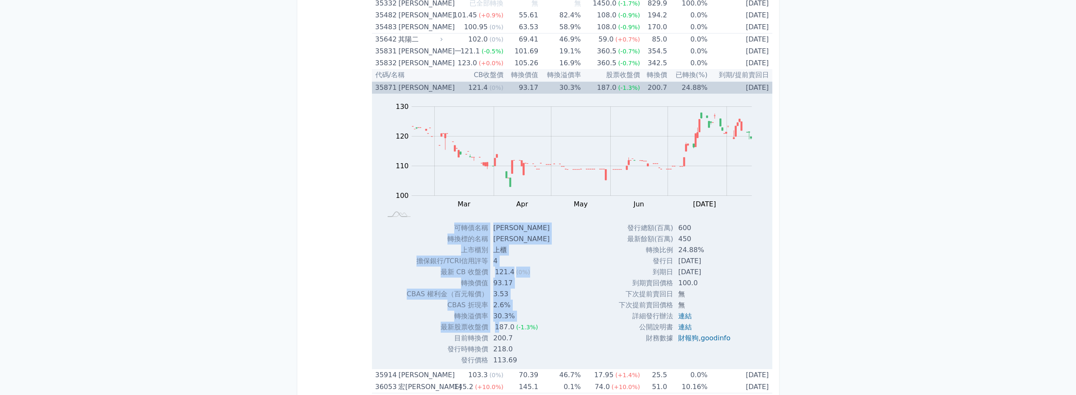
drag, startPoint x: 500, startPoint y: 330, endPoint x: 563, endPoint y: 330, distance: 62.4
click at [563, 330] on div "Zoom Out 100 90 95 100 105 110 115 120 140 130 80 L Feb Mar Apr May Jun [DATE] …" at bounding box center [572, 230] width 401 height 272
drag, startPoint x: 563, startPoint y: 330, endPoint x: 577, endPoint y: 347, distance: 21.4
click at [577, 346] on div "Zoom Out 100 90 95 100 105 110 115 120 140 130 80 L Feb Mar Apr May Jun [DATE] …" at bounding box center [572, 230] width 401 height 272
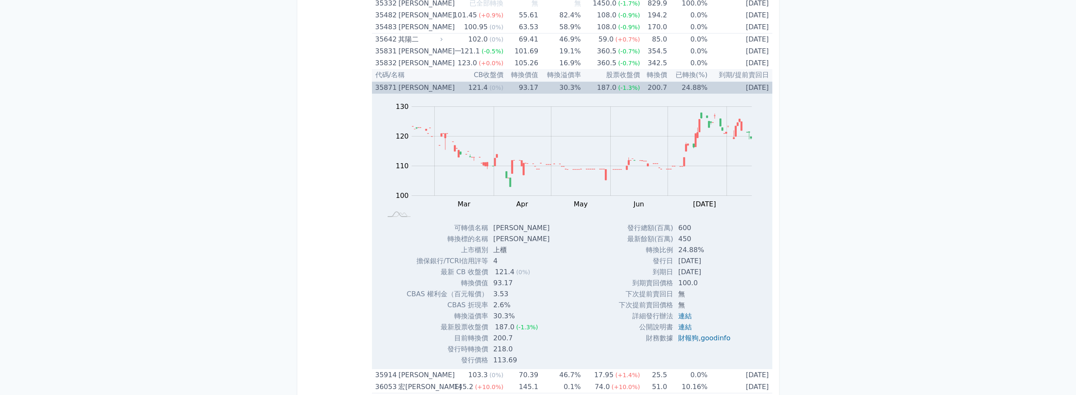
click at [440, 91] on div "[PERSON_NAME]" at bounding box center [419, 88] width 42 height 12
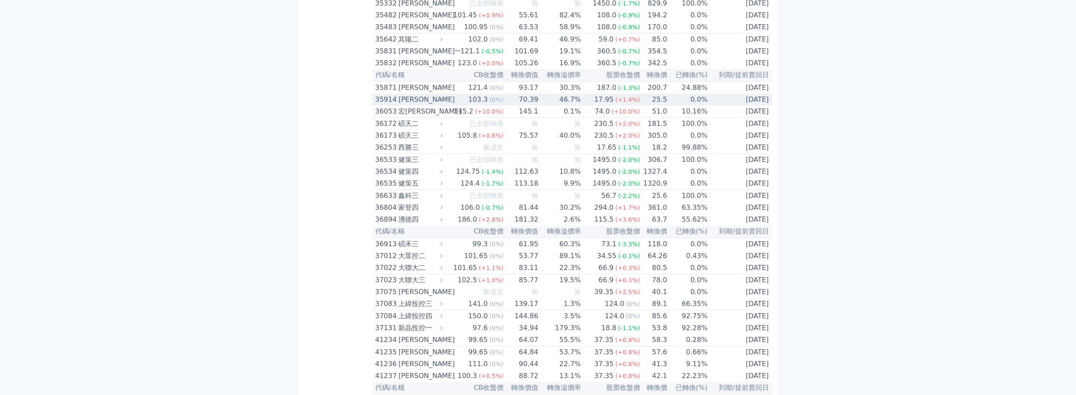
click at [433, 98] on div "[PERSON_NAME]" at bounding box center [419, 100] width 42 height 12
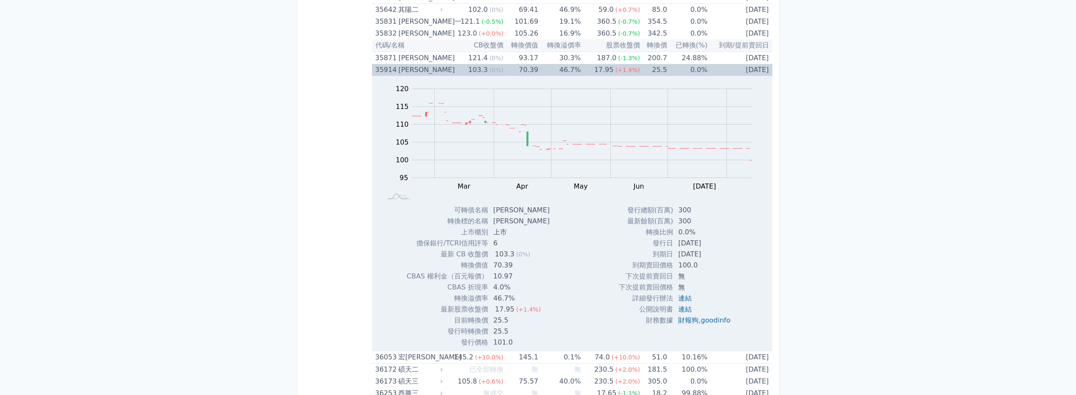
scroll to position [2080, 0]
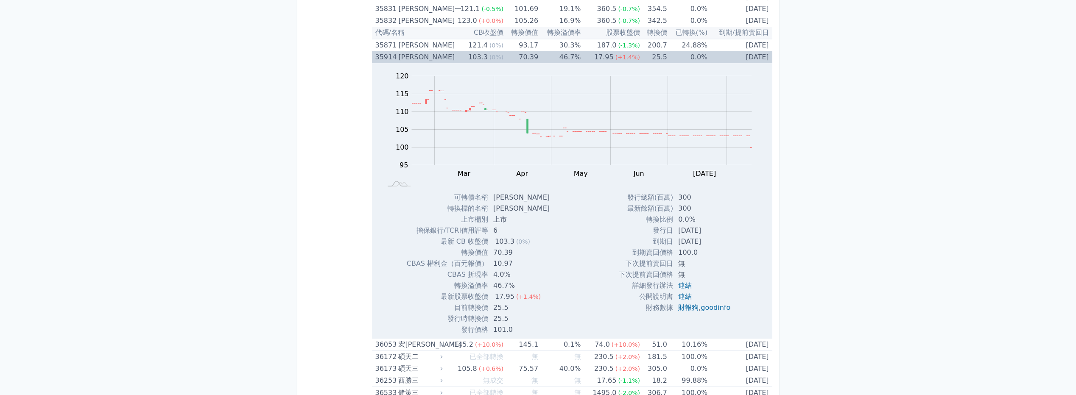
click at [430, 54] on div "[PERSON_NAME]" at bounding box center [419, 57] width 42 height 12
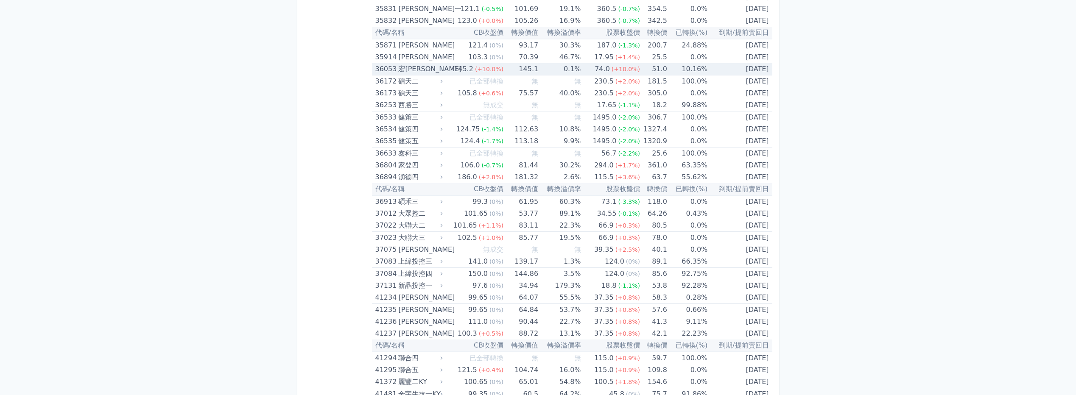
click at [425, 67] on div "宏[PERSON_NAME]" at bounding box center [419, 69] width 42 height 12
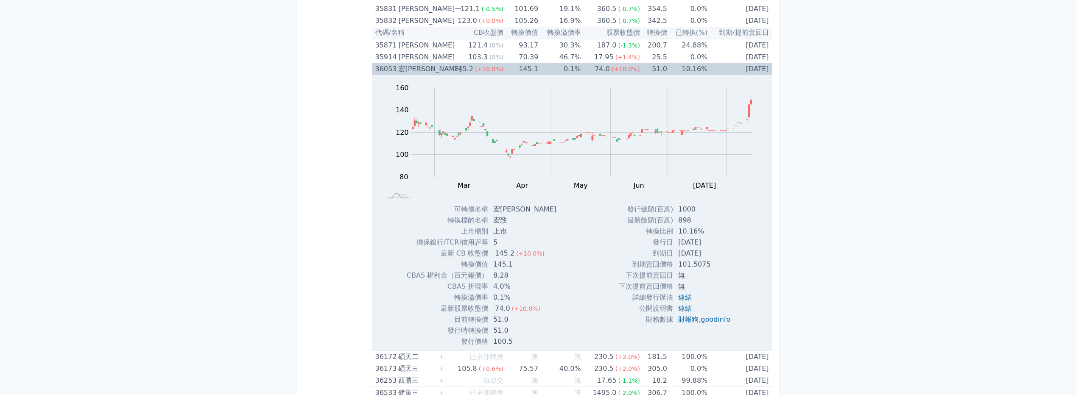
click at [410, 68] on div "宏[PERSON_NAME]" at bounding box center [419, 69] width 42 height 12
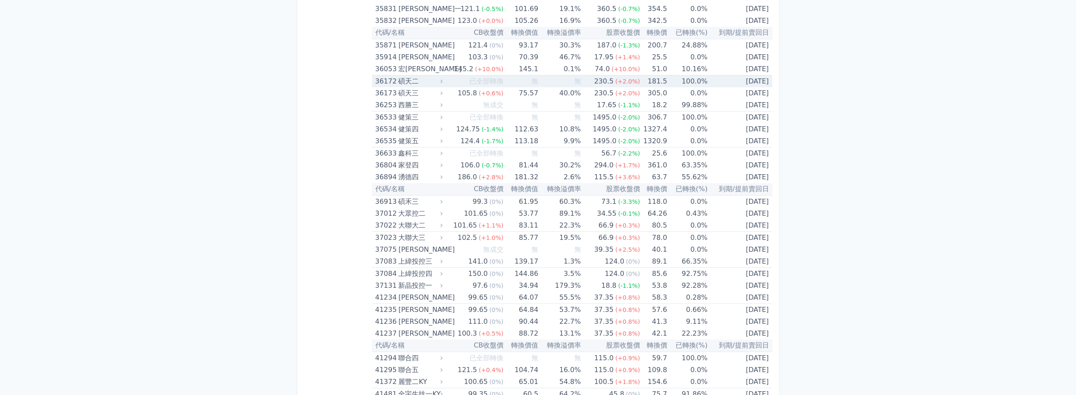
click at [428, 83] on div "碩天二" at bounding box center [419, 82] width 42 height 12
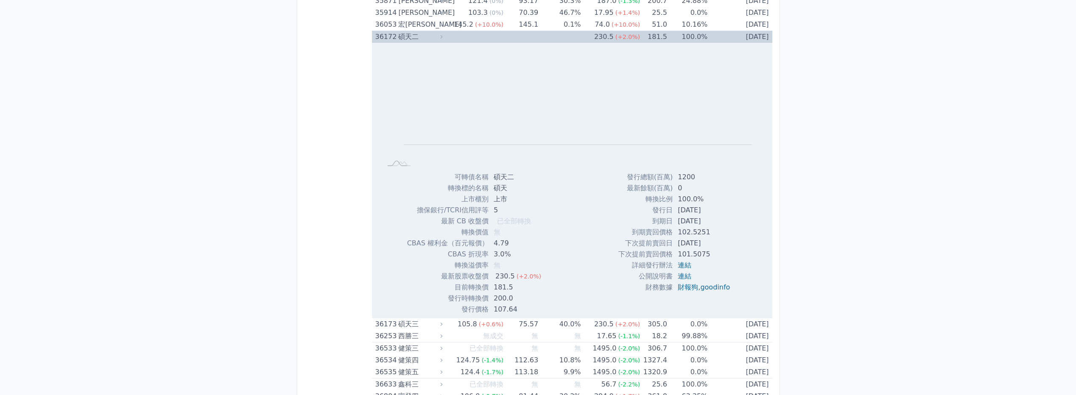
scroll to position [2207, 0]
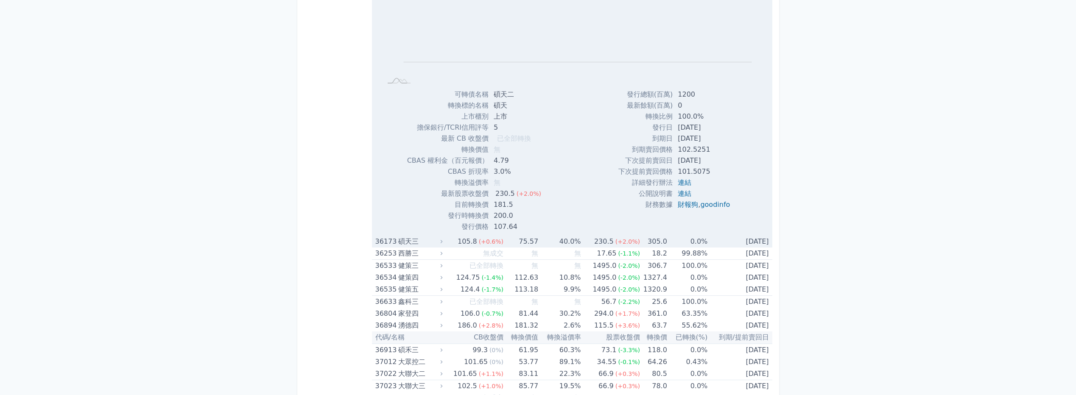
click at [426, 244] on div "碩天三" at bounding box center [419, 242] width 42 height 12
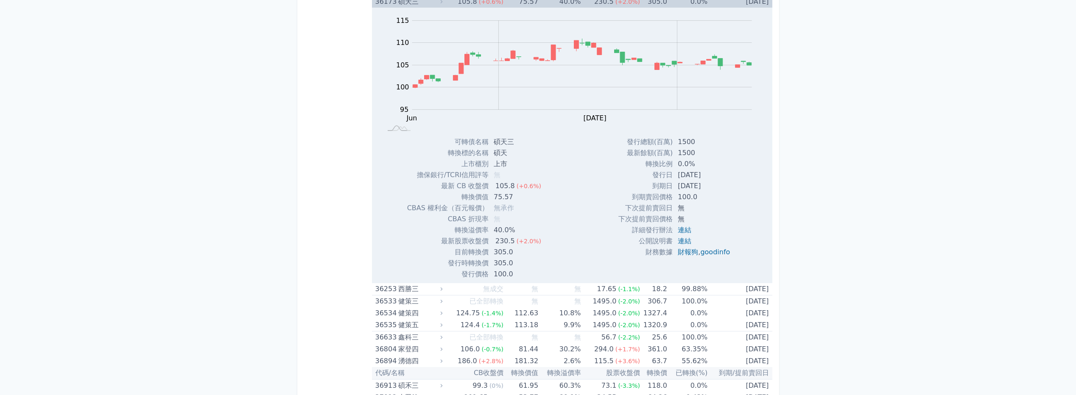
scroll to position [2462, 0]
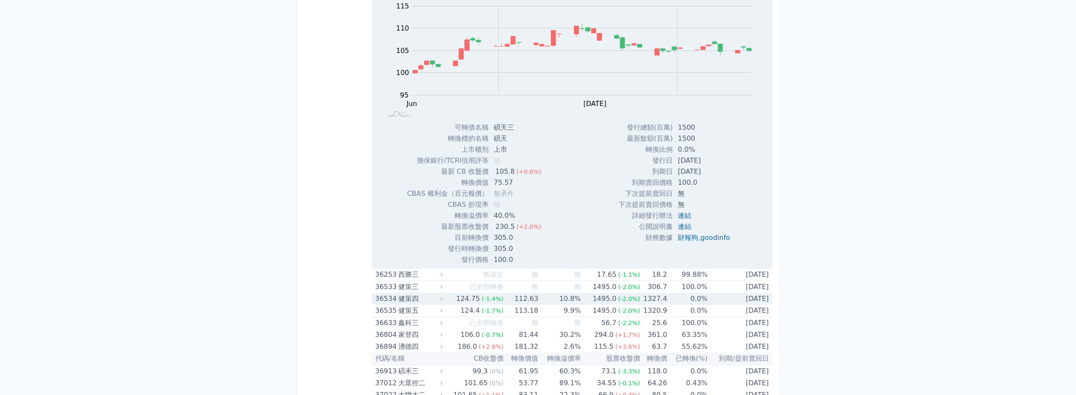
click at [443, 298] on icon at bounding box center [442, 299] width 6 height 6
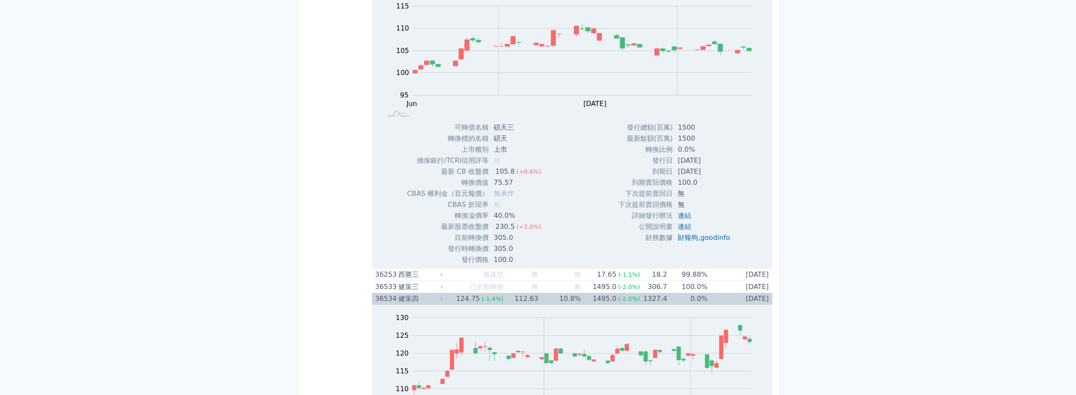
scroll to position [2716, 0]
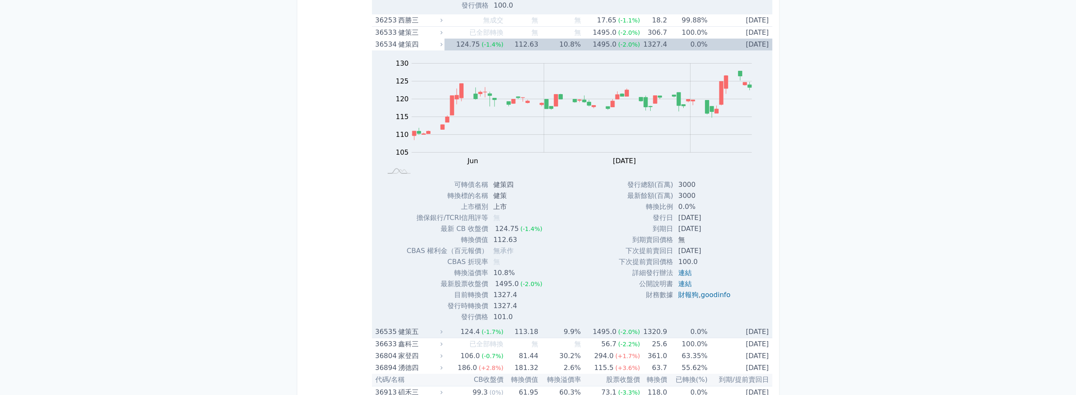
click at [423, 330] on div "健策五" at bounding box center [419, 332] width 42 height 12
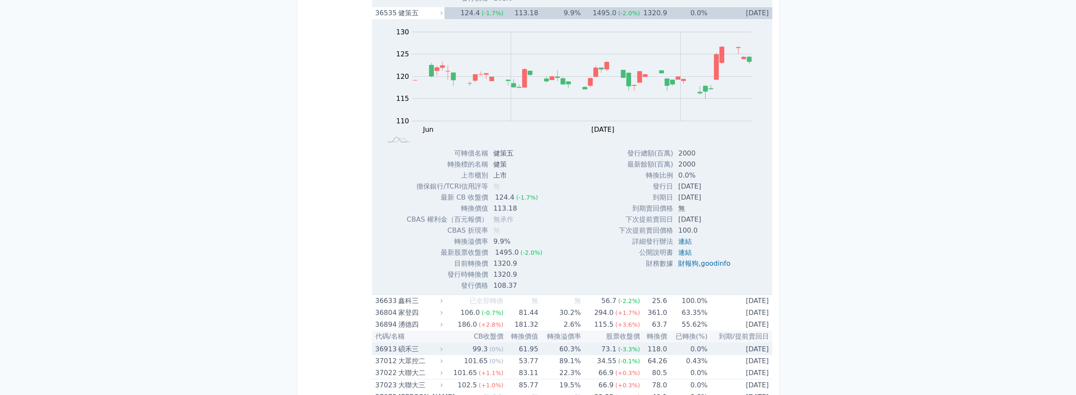
scroll to position [3056, 0]
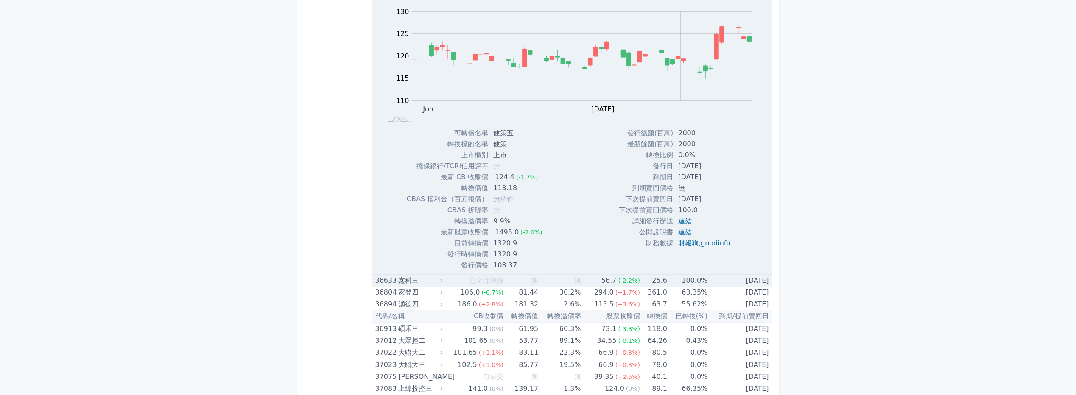
click at [464, 282] on td "已全部轉換" at bounding box center [474, 281] width 59 height 12
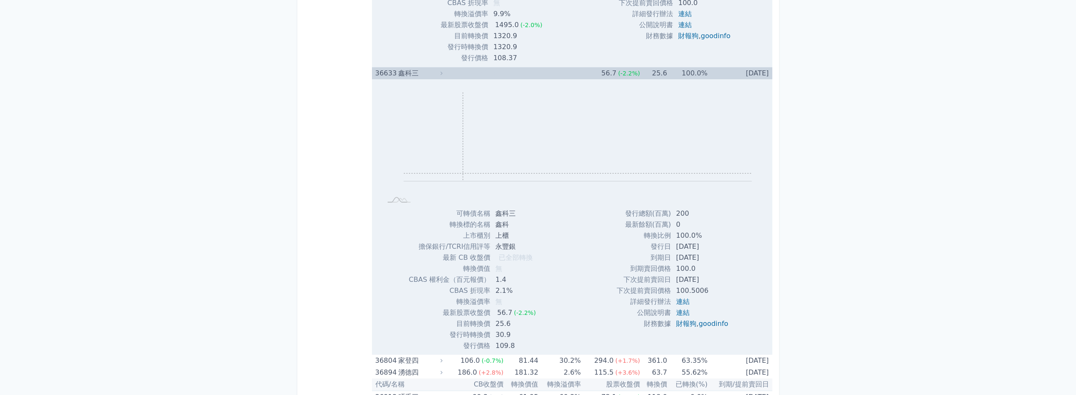
scroll to position [3268, 0]
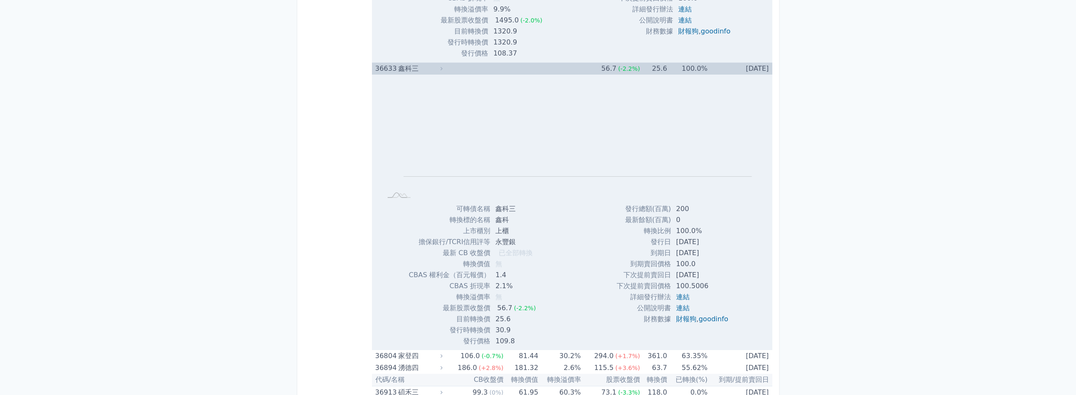
click at [516, 70] on td "無" at bounding box center [521, 69] width 35 height 12
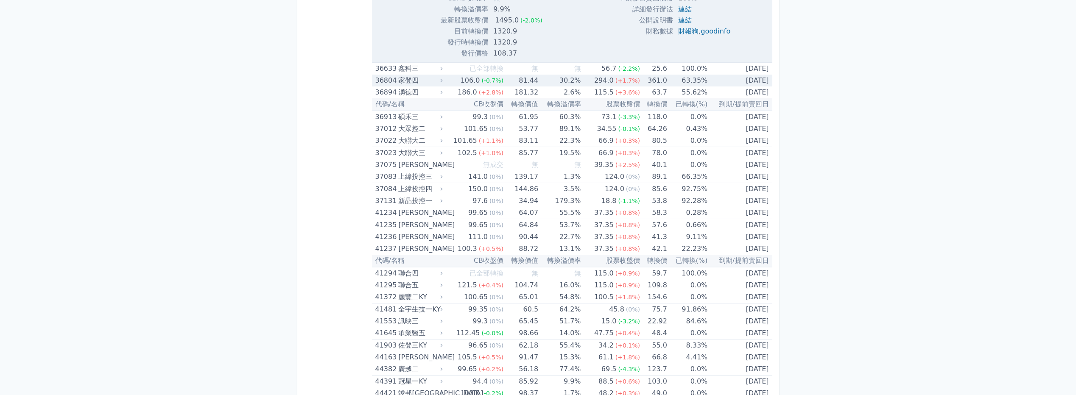
click at [432, 82] on div "家登四" at bounding box center [419, 81] width 42 height 12
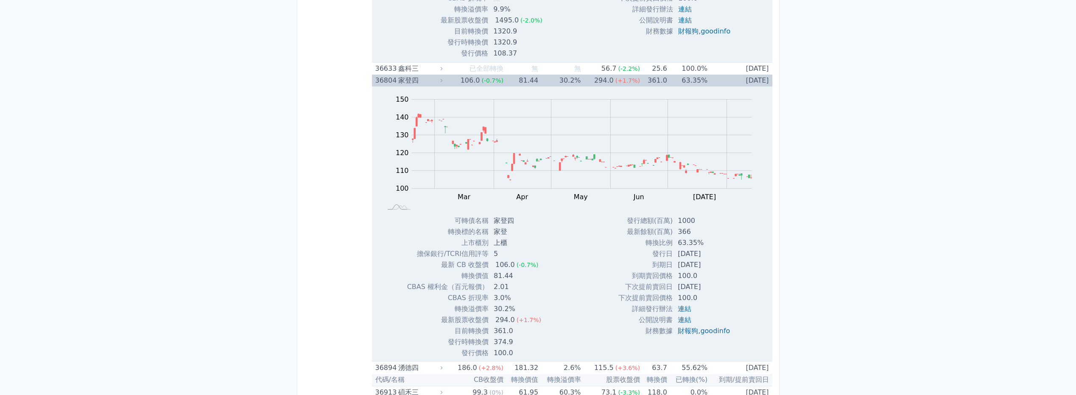
click at [426, 81] on div "家登四" at bounding box center [419, 81] width 42 height 12
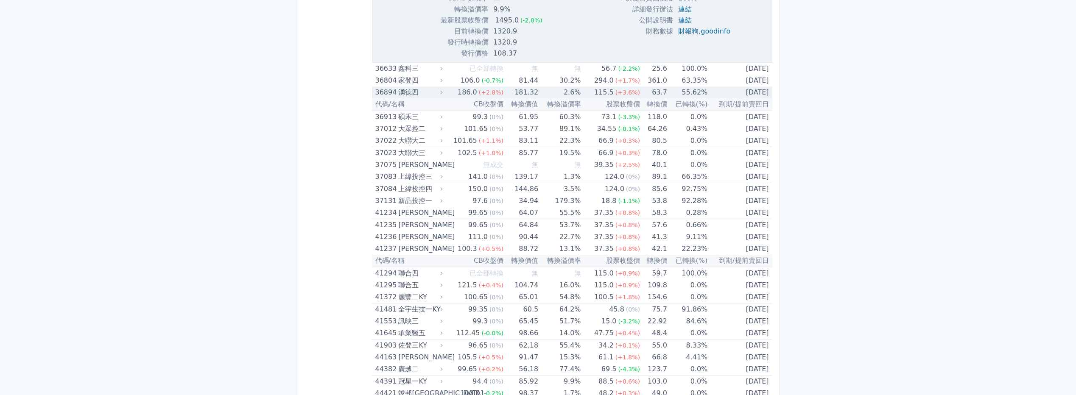
click at [424, 92] on div "湧德四" at bounding box center [419, 93] width 42 height 12
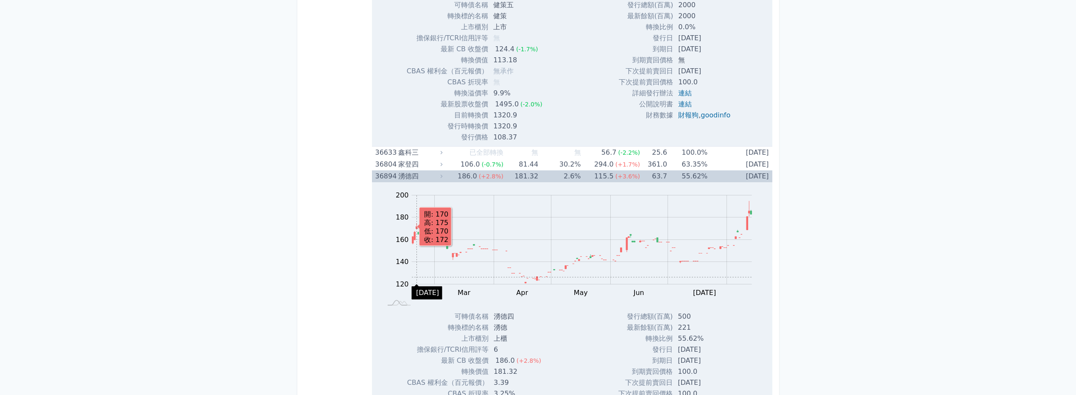
scroll to position [3183, 0]
click at [419, 182] on div "湧德四" at bounding box center [419, 177] width 42 height 12
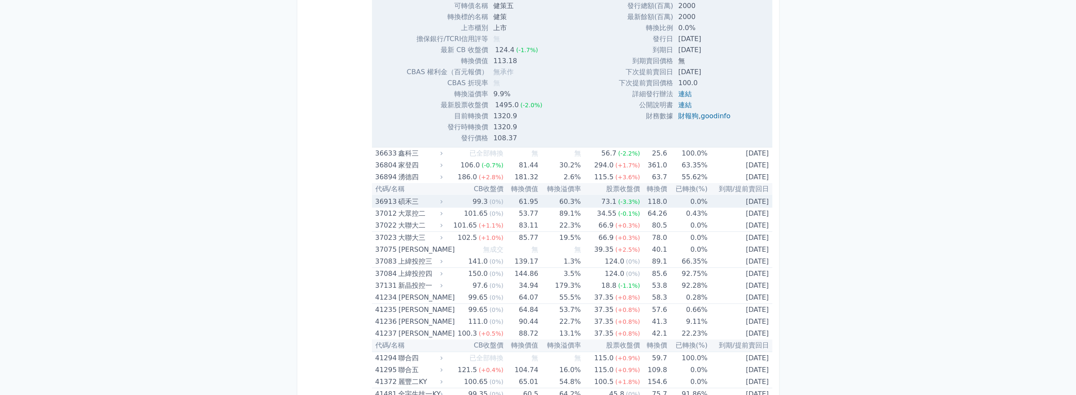
click at [429, 202] on div "碩禾三" at bounding box center [419, 202] width 42 height 12
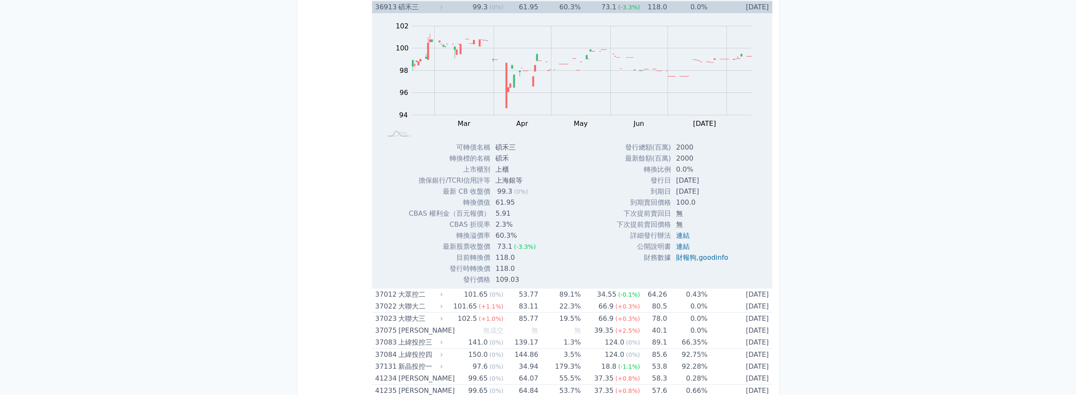
scroll to position [3352, 0]
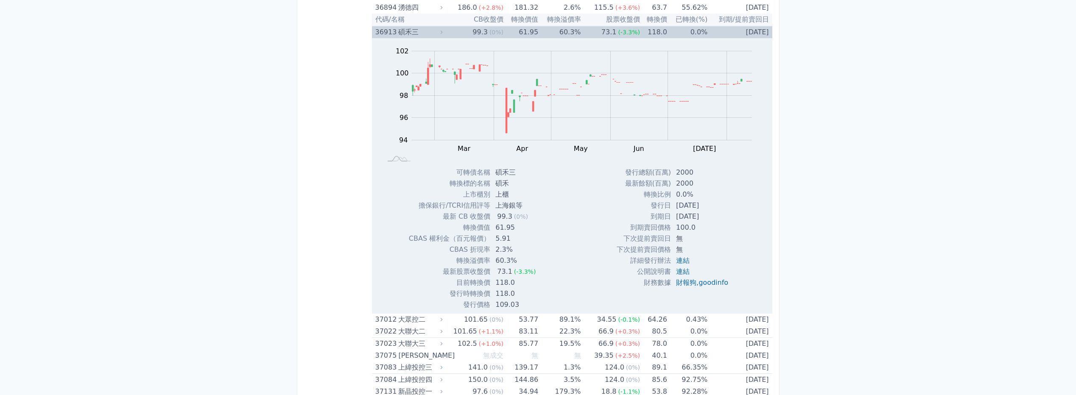
click at [436, 38] on div "碩禾三" at bounding box center [419, 32] width 42 height 12
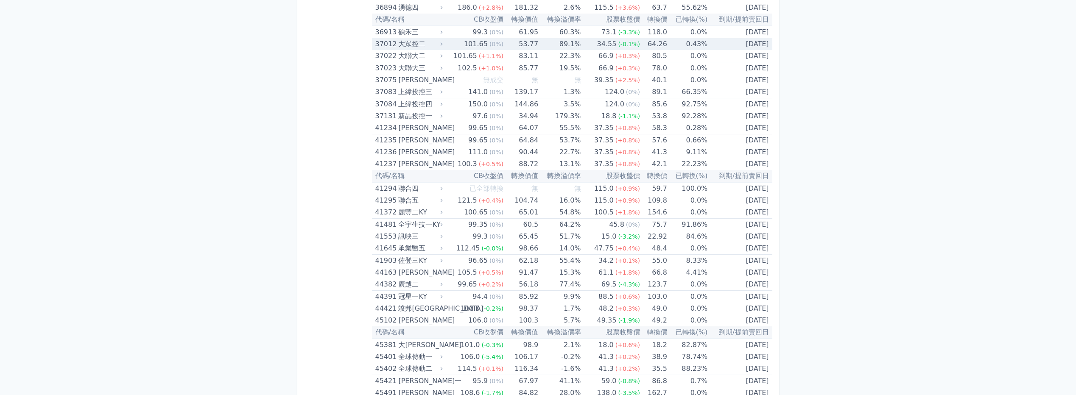
click at [429, 43] on div "大眾控二" at bounding box center [419, 44] width 42 height 12
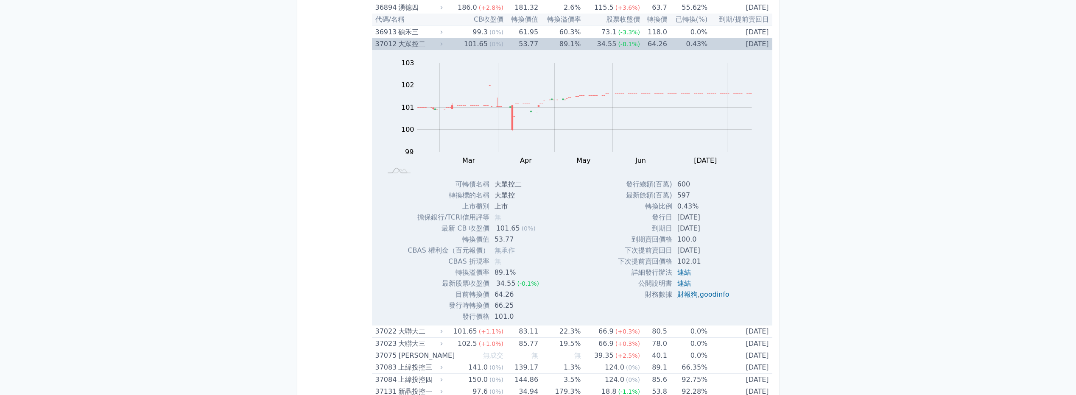
click at [429, 44] on div "大眾控二" at bounding box center [419, 44] width 42 height 12
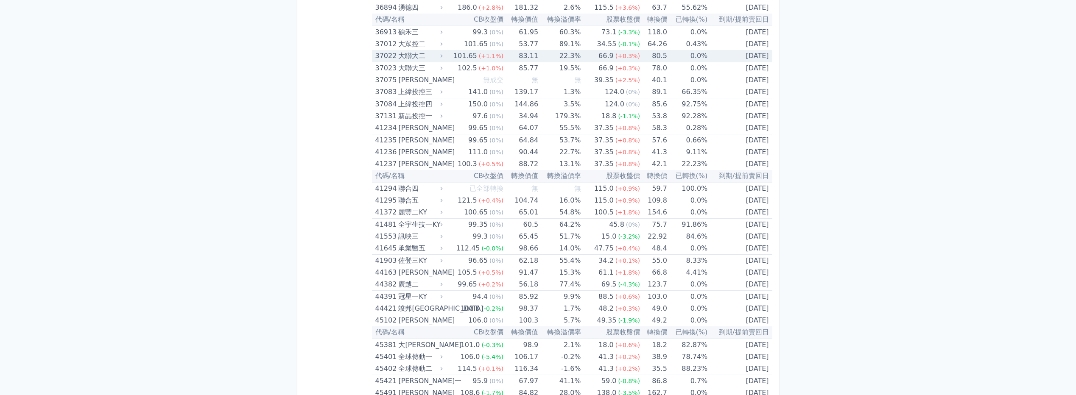
click at [428, 54] on div "大聯大二" at bounding box center [419, 56] width 42 height 12
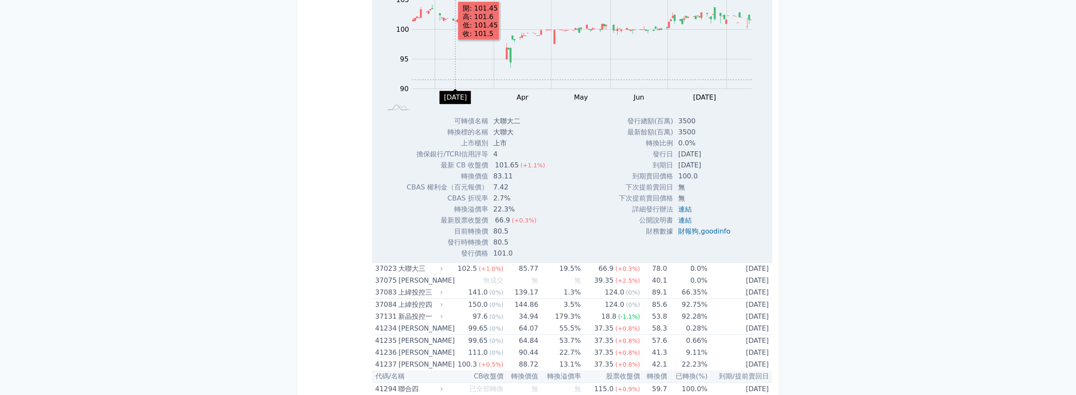
scroll to position [3480, 0]
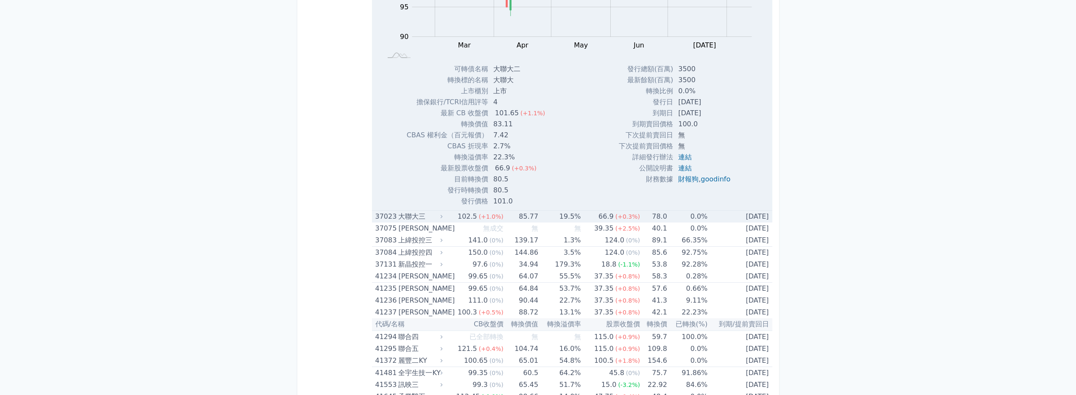
click at [416, 214] on div "大聯大三" at bounding box center [419, 217] width 42 height 12
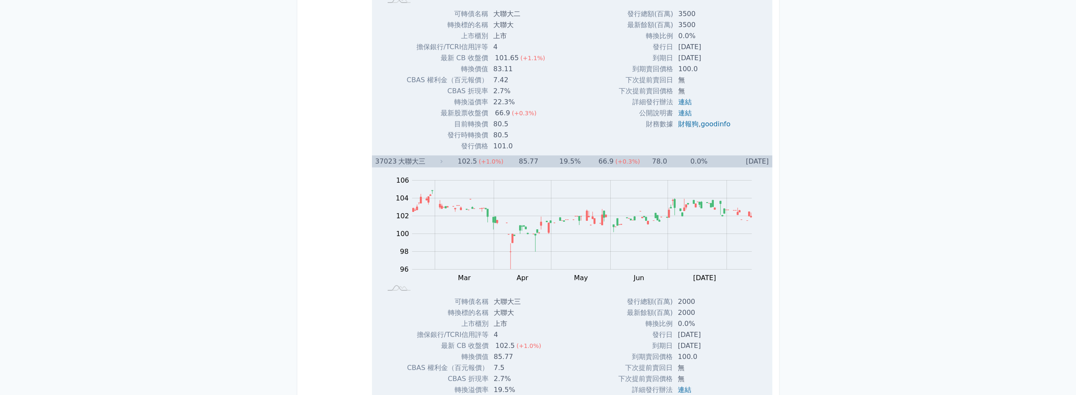
scroll to position [3522, 0]
